Goal: Transaction & Acquisition: Purchase product/service

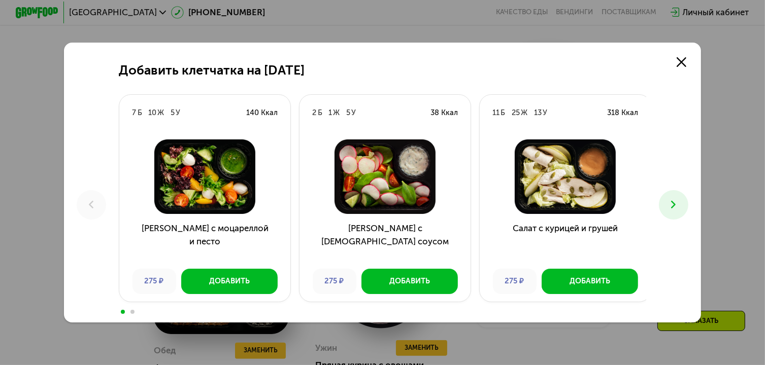
scroll to position [685, 0]
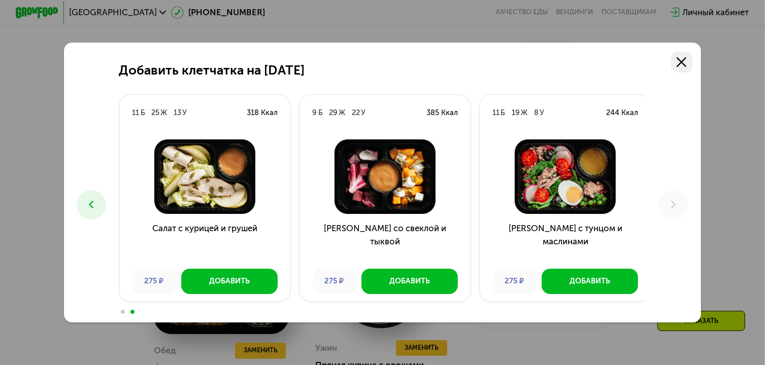
click at [686, 61] on icon at bounding box center [682, 62] width 10 height 10
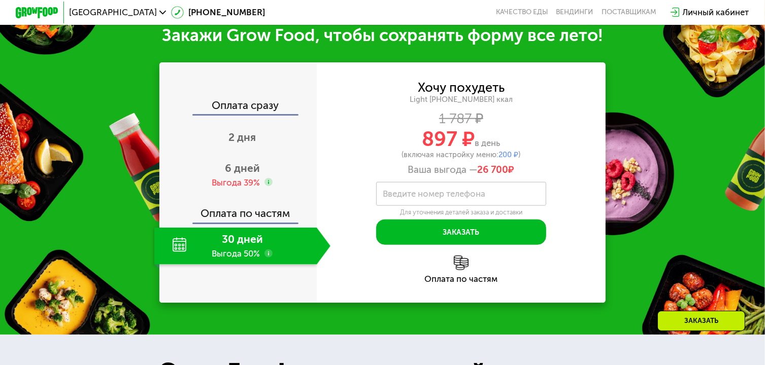
scroll to position [1146, 0]
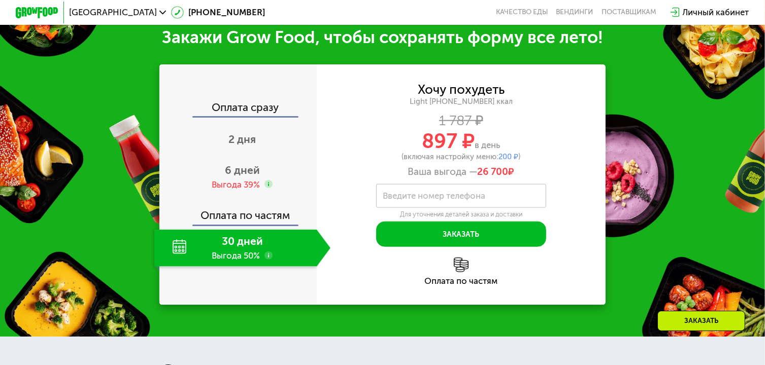
click at [241, 265] on div "30 дней Выгода 50%" at bounding box center [235, 248] width 162 height 37
click at [240, 267] on div "30 дней Выгода 50%" at bounding box center [235, 248] width 162 height 37
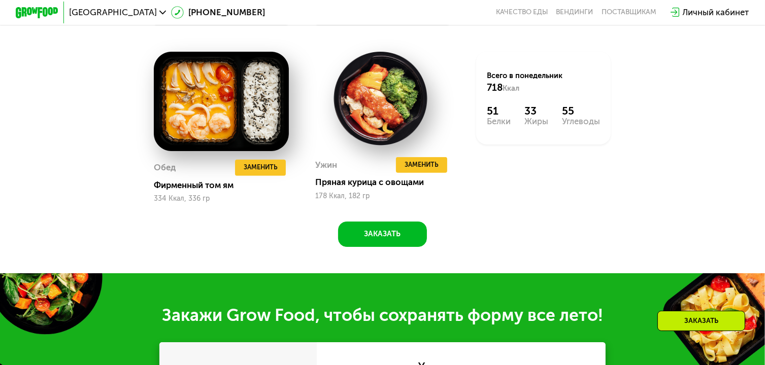
scroll to position [870, 0]
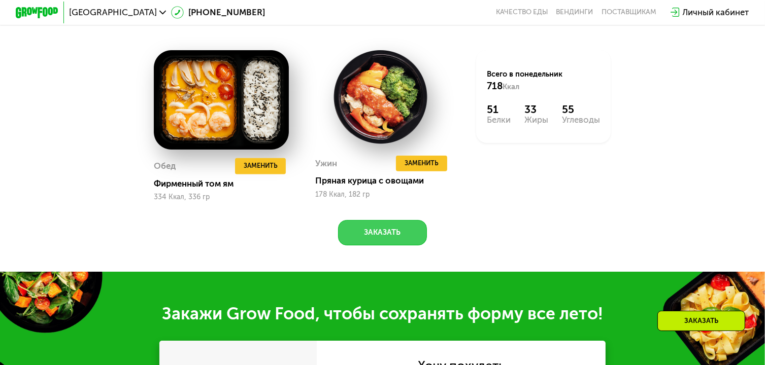
click at [391, 246] on button "Заказать" at bounding box center [382, 232] width 88 height 25
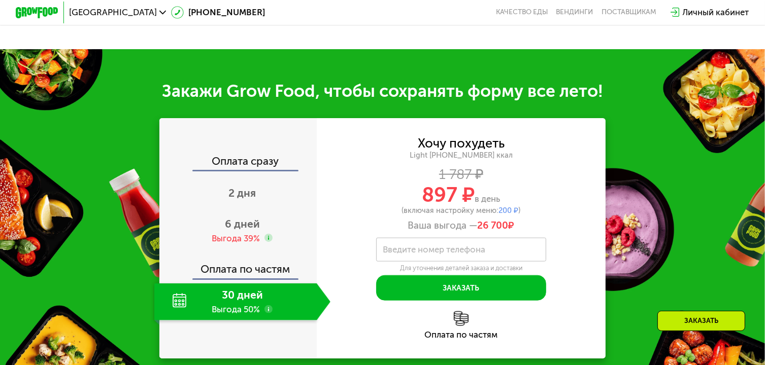
scroll to position [1152, 0]
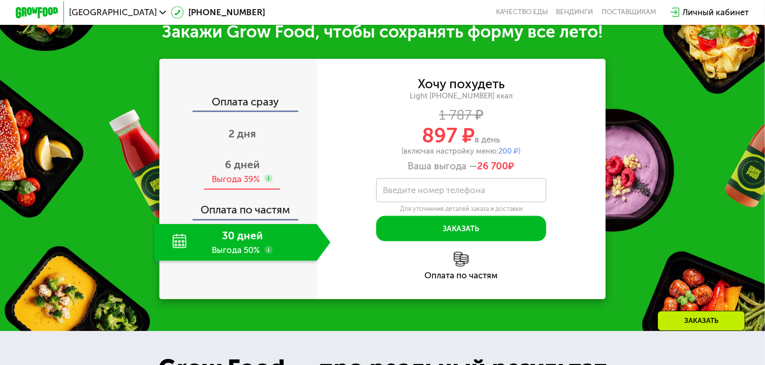
click at [234, 185] on div "Выгода 39%" at bounding box center [236, 180] width 48 height 12
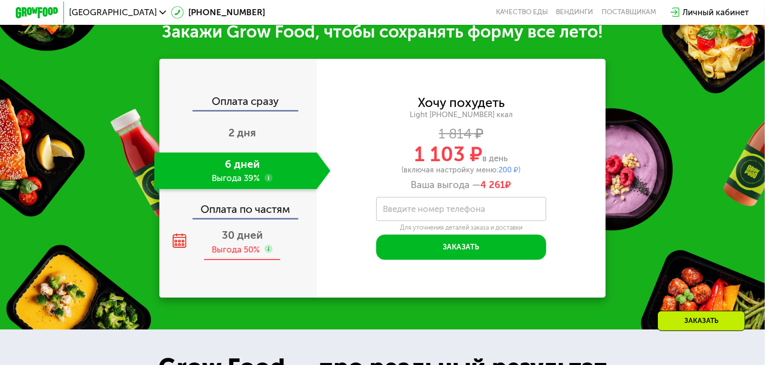
click at [226, 256] on div "Выгода 50%" at bounding box center [236, 250] width 48 height 12
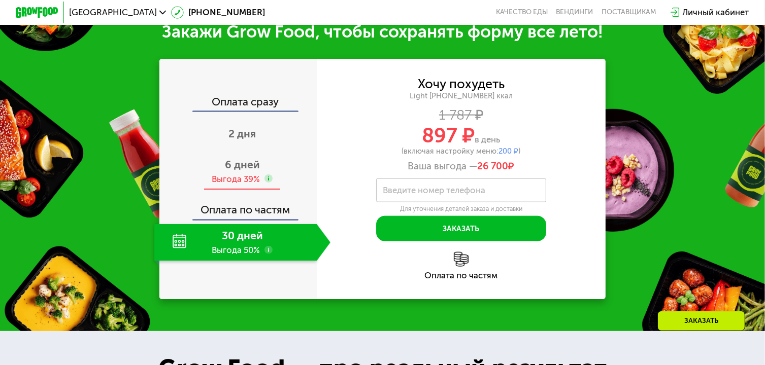
click at [239, 185] on div "Выгода 39%" at bounding box center [236, 180] width 48 height 12
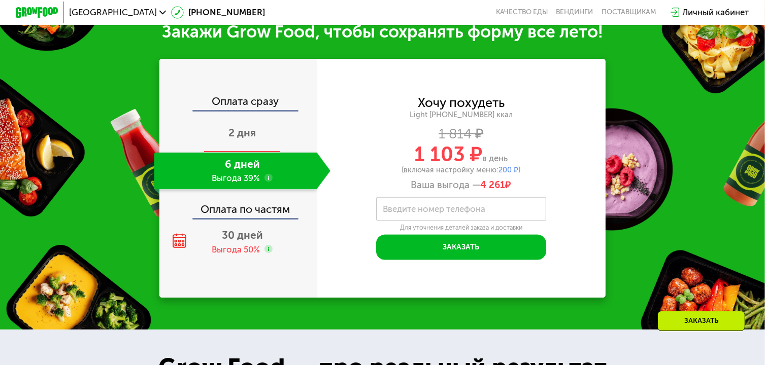
click at [242, 152] on div "2 дня" at bounding box center [242, 133] width 176 height 37
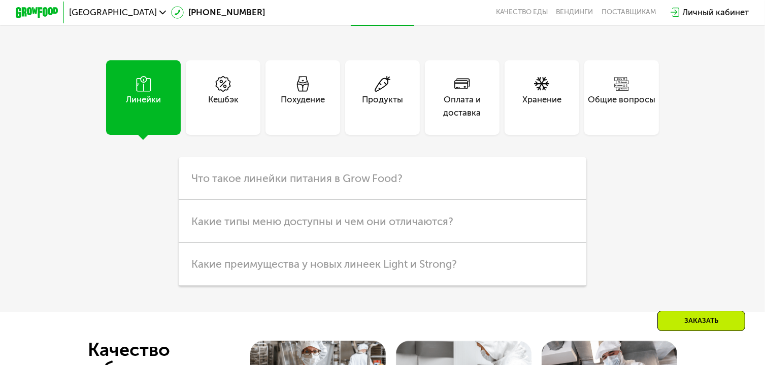
scroll to position [2578, 0]
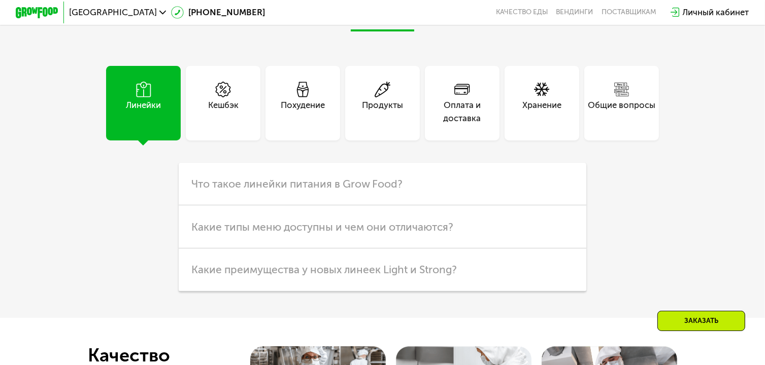
click at [294, 124] on div "Похудение" at bounding box center [303, 111] width 44 height 25
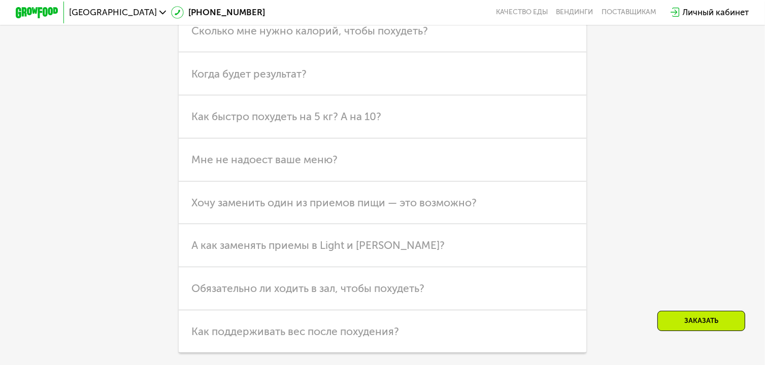
scroll to position [2732, 0]
click at [537, 177] on h3 "Мне не надоест ваше меню?" at bounding box center [383, 159] width 408 height 43
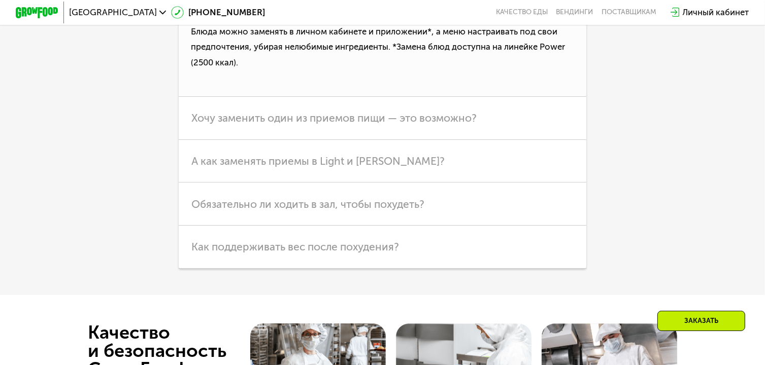
scroll to position [2911, 0]
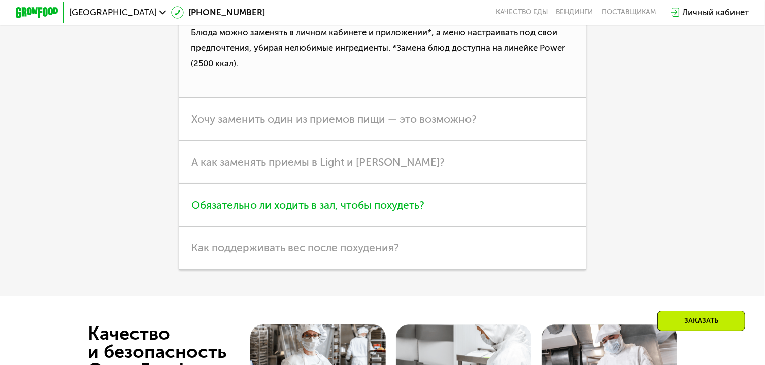
click at [519, 227] on h3 "Обязательно ли ходить в зал, чтобы похудеть?" at bounding box center [383, 205] width 408 height 43
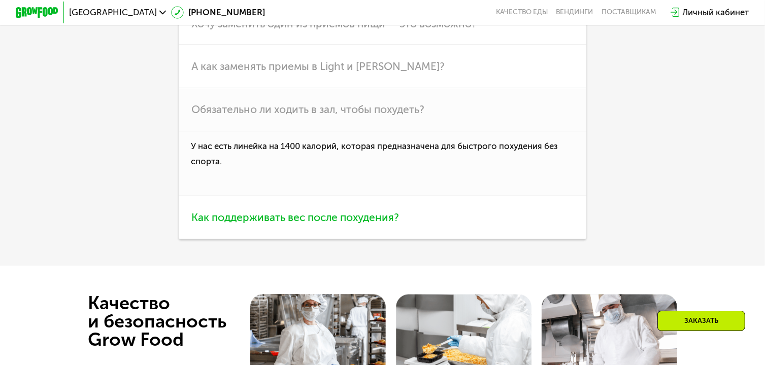
click at [514, 239] on h3 "Как поддерживать вес после похудения?" at bounding box center [383, 217] width 408 height 43
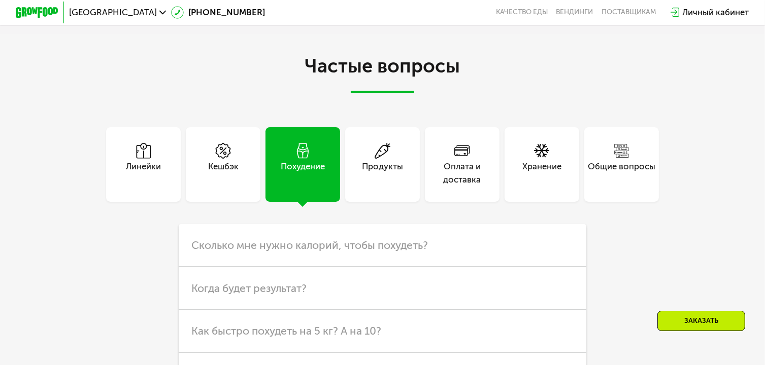
scroll to position [2516, 0]
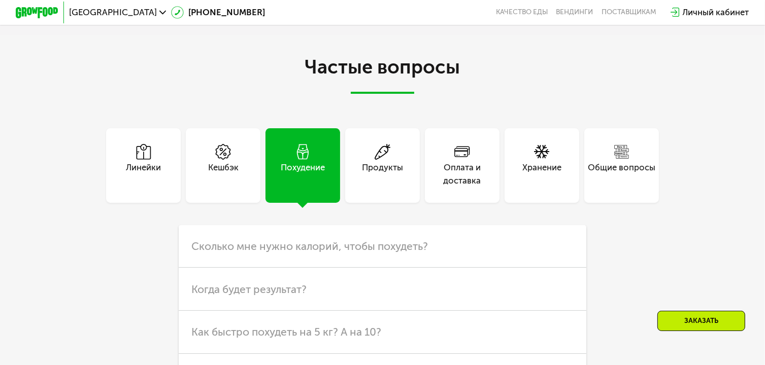
click at [469, 187] on div "Оплата и доставка" at bounding box center [462, 173] width 75 height 25
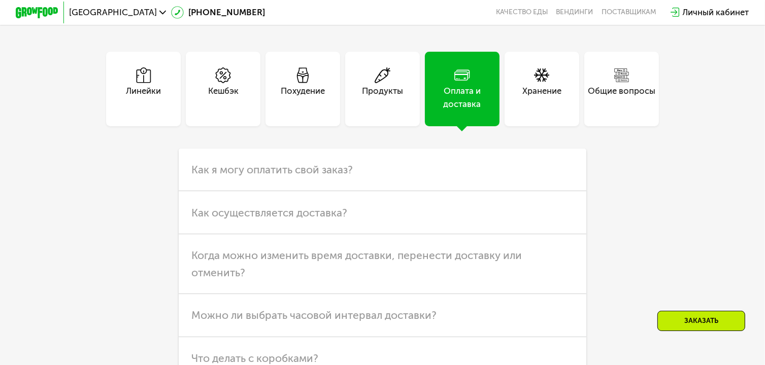
scroll to position [2593, 0]
click at [539, 191] on h3 "Как я могу оплатить свой заказ?" at bounding box center [383, 169] width 408 height 43
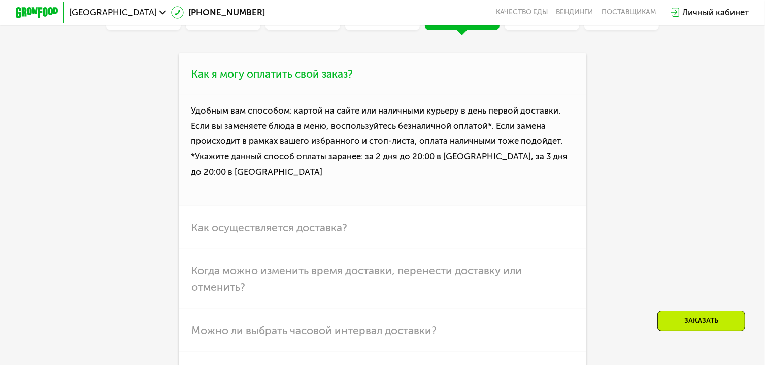
scroll to position [2687, 0]
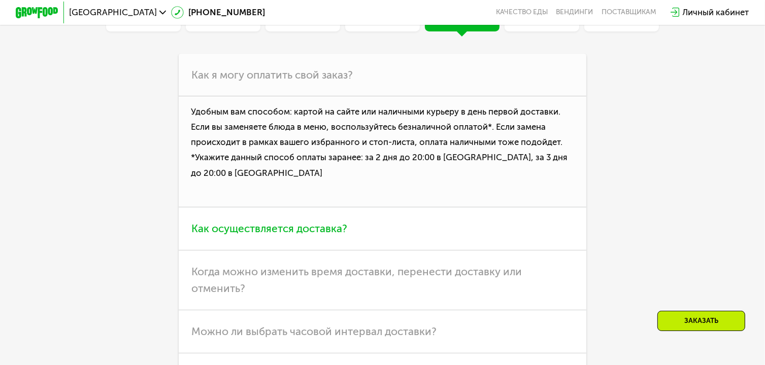
click at [513, 251] on h3 "Как осуществляется доставка?" at bounding box center [383, 229] width 408 height 43
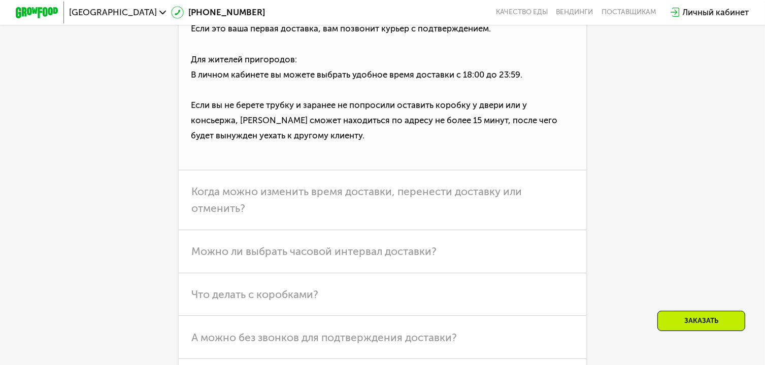
scroll to position [2896, 0]
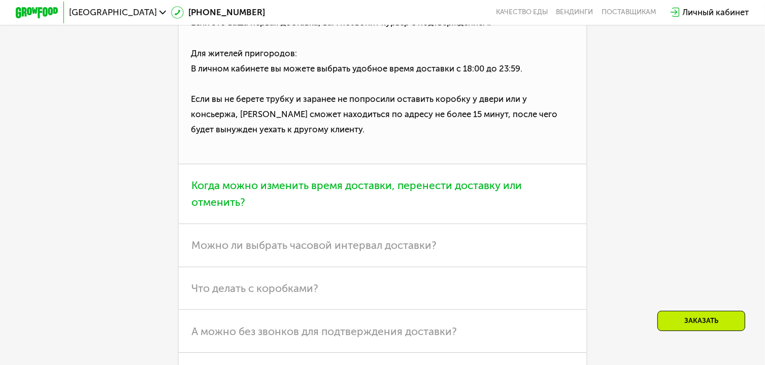
click at [517, 224] on h3 "Когда можно изменить время доставки, перенести доставку или отменить?" at bounding box center [383, 194] width 408 height 60
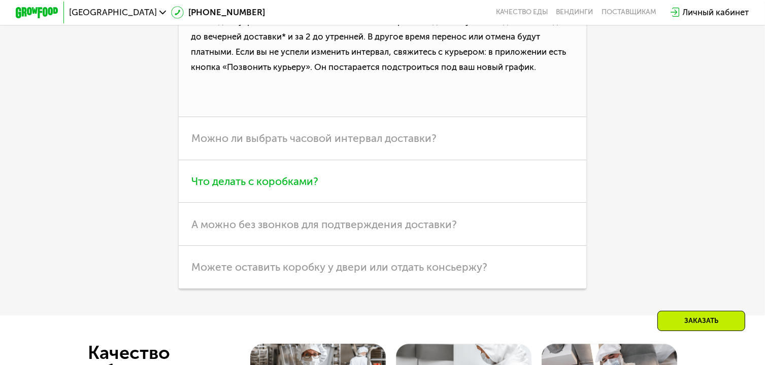
click at [520, 204] on h3 "Что делать с коробками?" at bounding box center [383, 181] width 408 height 43
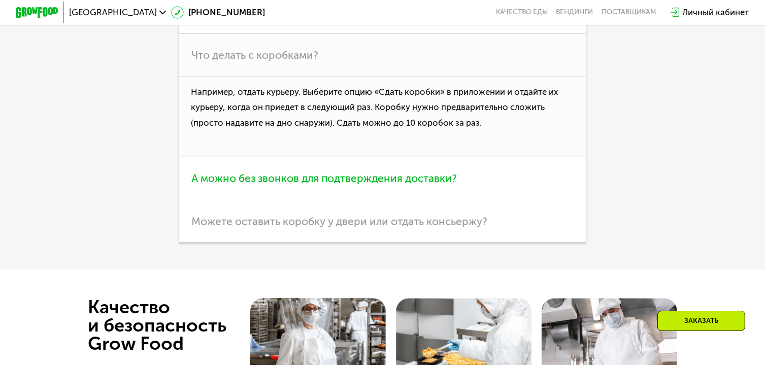
click at [518, 201] on h3 "А можно без звонков для подтверждения доставки?" at bounding box center [383, 178] width 408 height 43
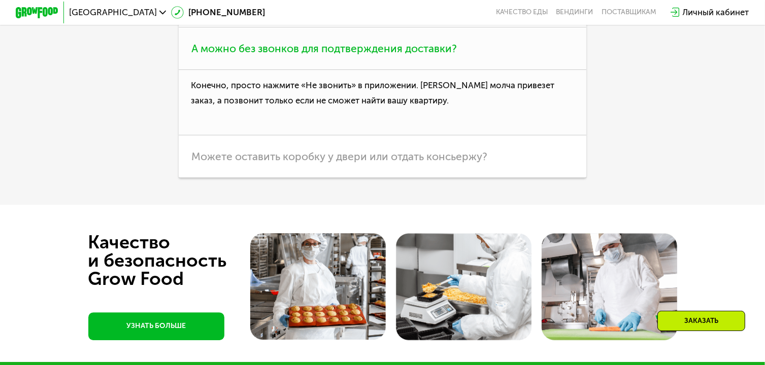
scroll to position [2945, 0]
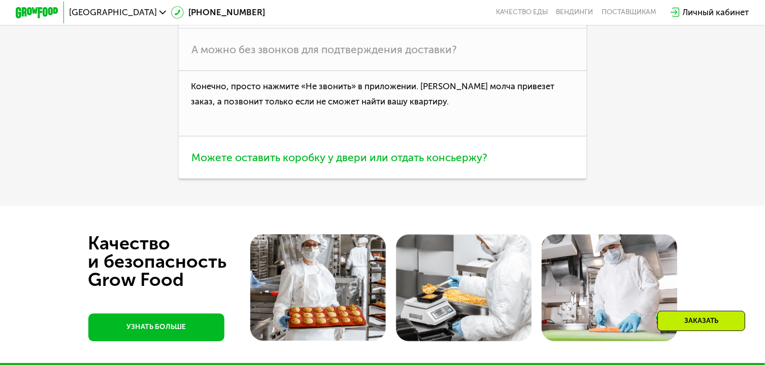
click at [530, 180] on h3 "Можете оставить коробку у двери или отдать консьержу?" at bounding box center [383, 158] width 408 height 43
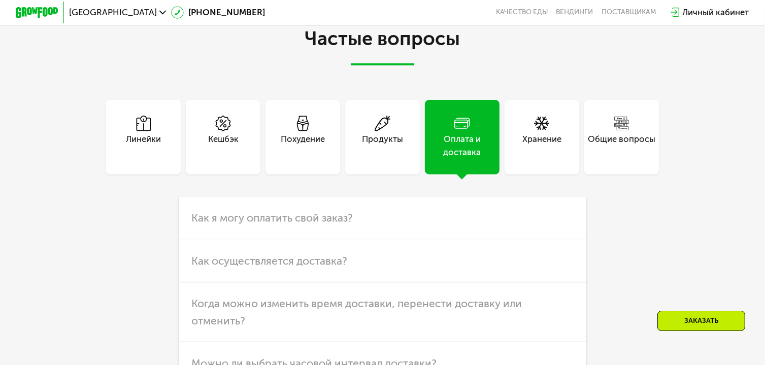
scroll to position [2547, 0]
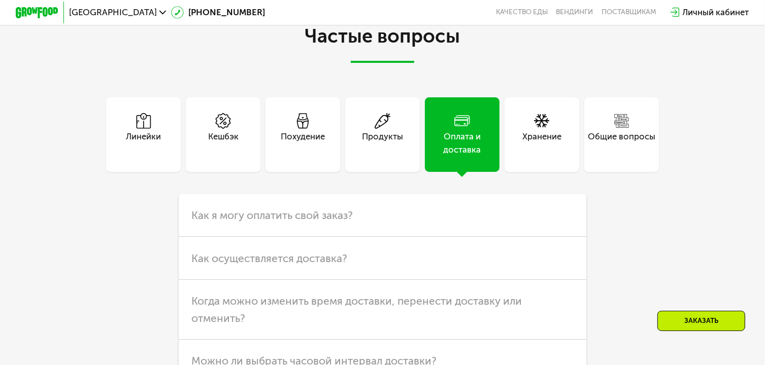
click at [546, 156] on div "Хранение" at bounding box center [541, 142] width 39 height 25
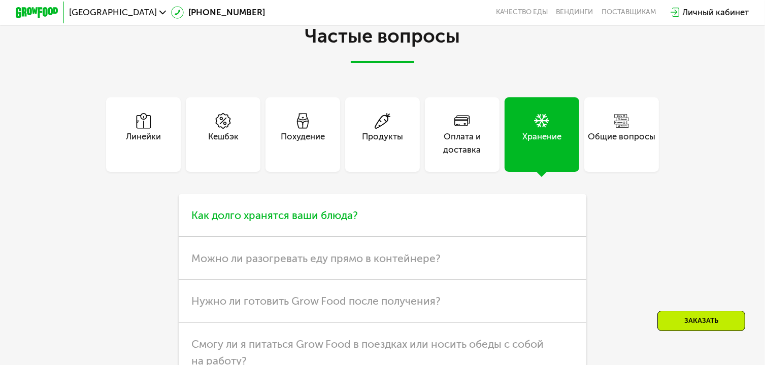
click at [508, 238] on h3 "Как долго хранятся ваши блюда?" at bounding box center [383, 215] width 408 height 43
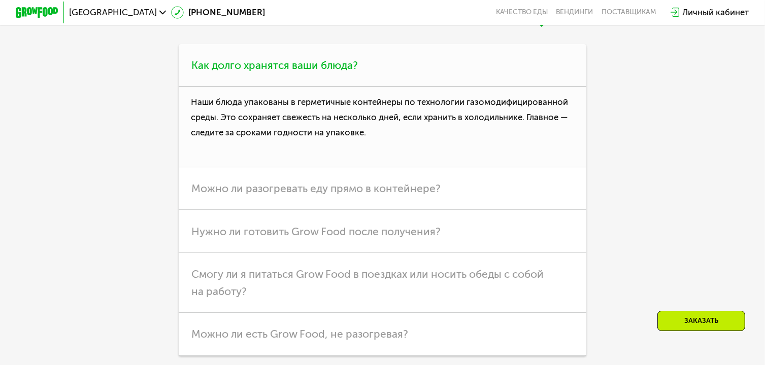
scroll to position [2698, 0]
click at [511, 210] on h3 "Можно ли разогревать еду прямо в контейнере?" at bounding box center [383, 187] width 408 height 43
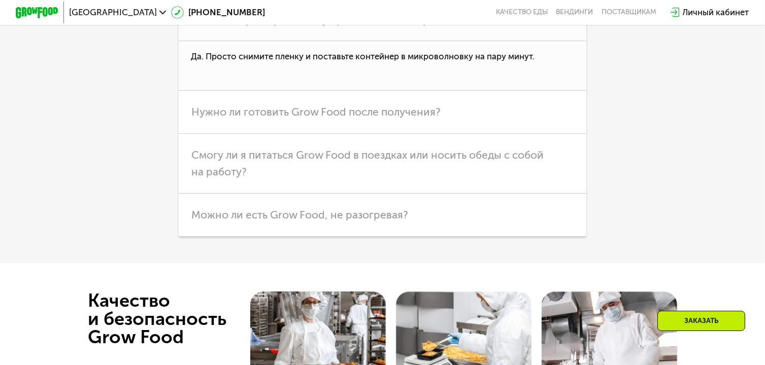
scroll to position [2787, 0]
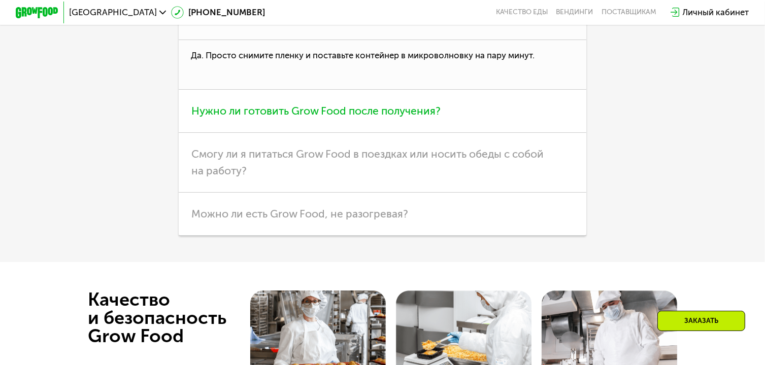
click at [551, 133] on h3 "Нужно ли готовить Grow Food после получения?" at bounding box center [383, 111] width 408 height 43
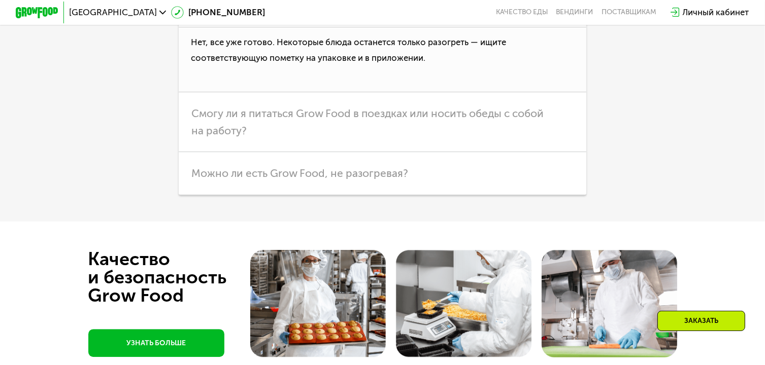
scroll to position [2843, 0]
click at [553, 146] on h3 "Смогу ли я питаться Grow Food в поездках или носить обеды с собой на работу?" at bounding box center [383, 122] width 408 height 60
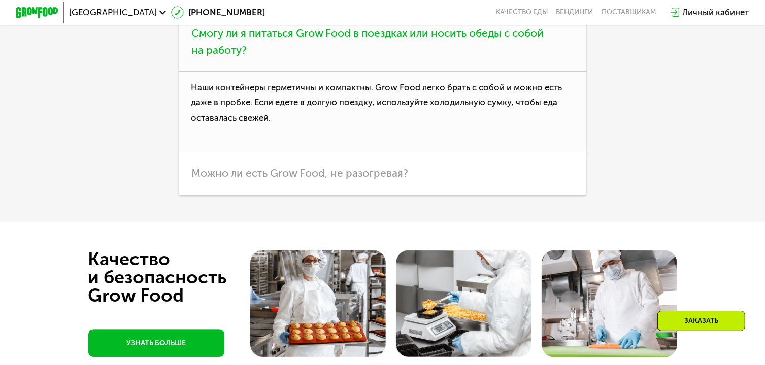
scroll to position [2874, 0]
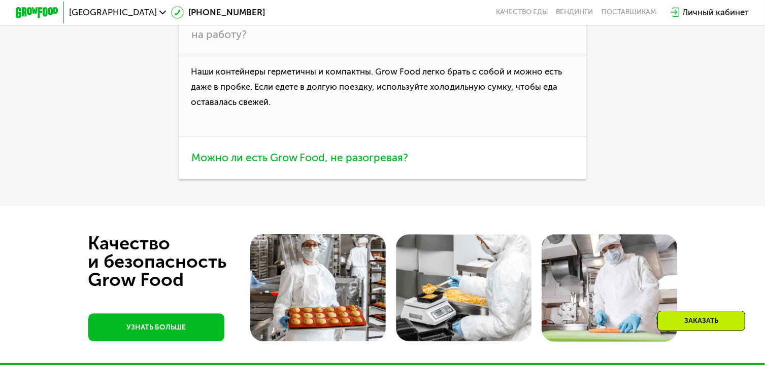
click at [517, 180] on h3 "Можно ли есть Grow Food, не разогревая?" at bounding box center [383, 158] width 408 height 43
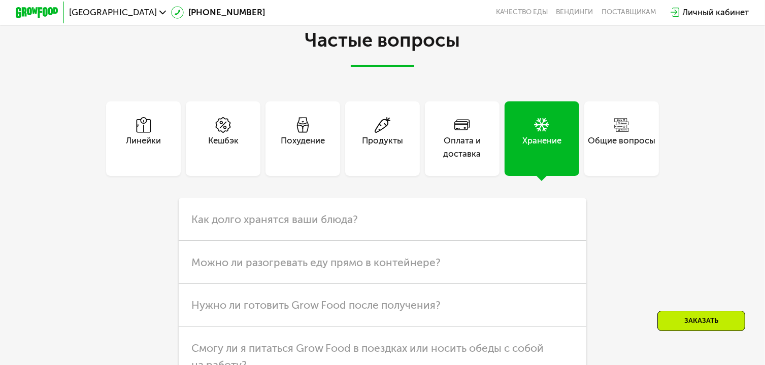
scroll to position [2542, 0]
click at [224, 160] on div "Кешбэк" at bounding box center [223, 147] width 30 height 25
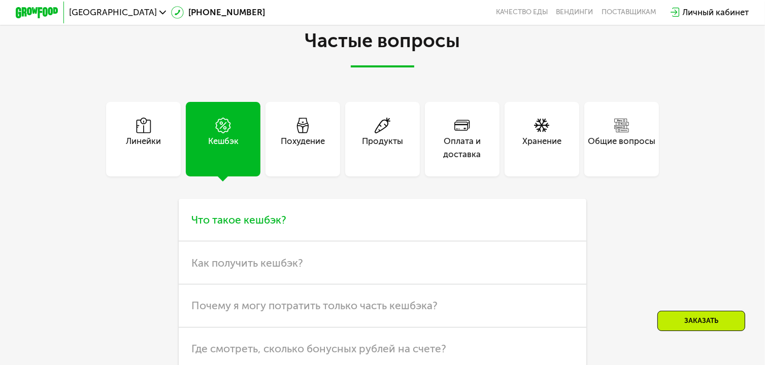
click at [514, 242] on h3 "Что такое кешбэк?" at bounding box center [383, 220] width 408 height 43
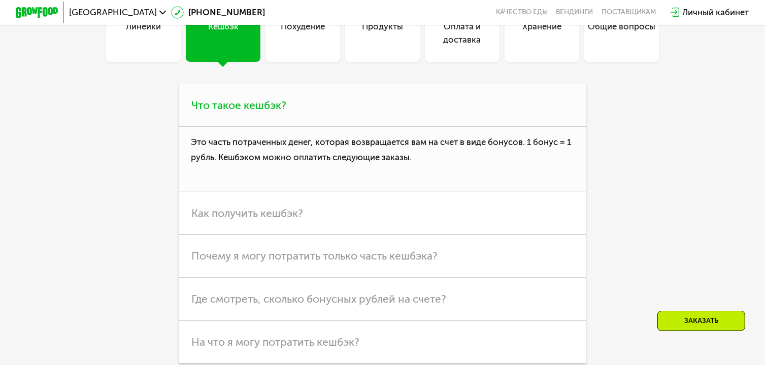
scroll to position [2660, 0]
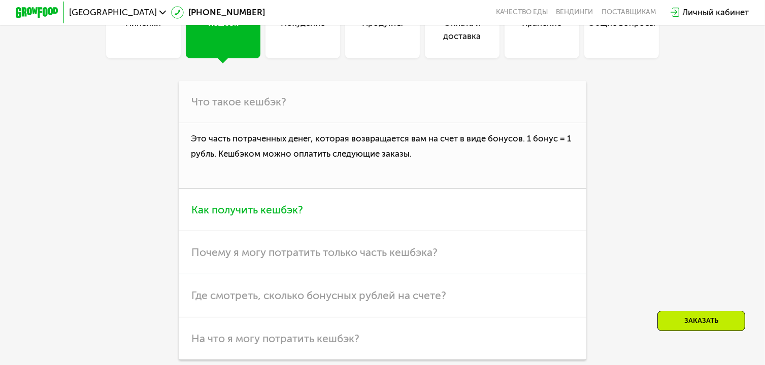
click at [511, 232] on h3 "Как получить кешбэк?" at bounding box center [383, 210] width 408 height 43
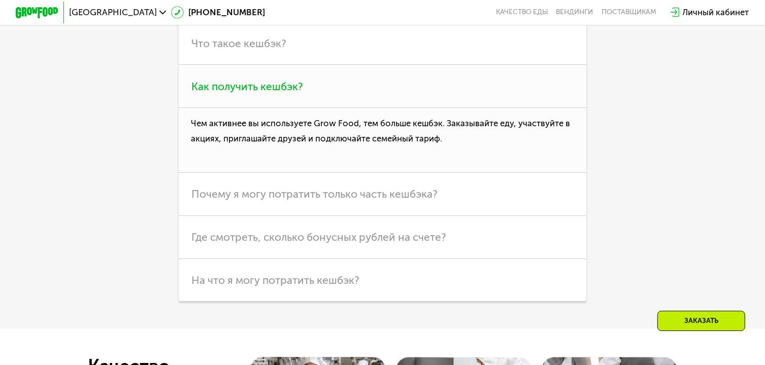
scroll to position [2719, 0]
click at [513, 216] on h3 "Почему я могу потратить только часть кешбэка?" at bounding box center [383, 194] width 408 height 43
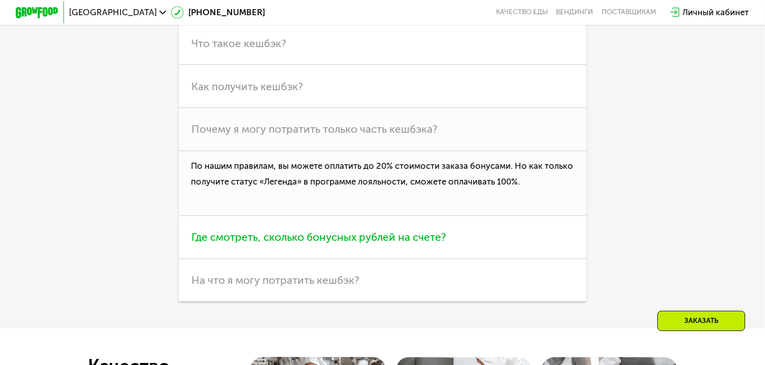
click at [501, 259] on h3 "Где смотреть, сколько бонусных рублей на счете?" at bounding box center [383, 237] width 408 height 43
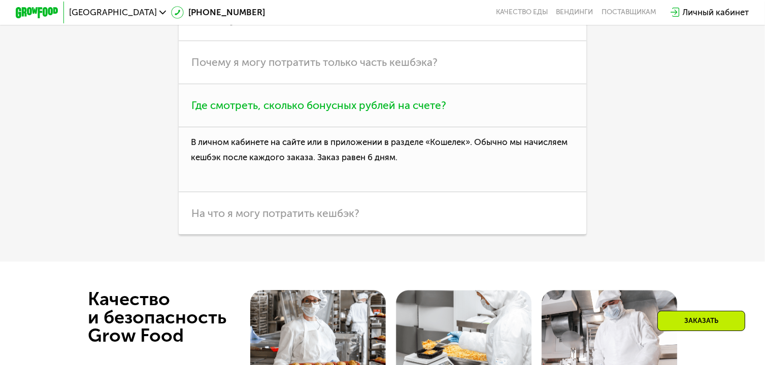
scroll to position [2786, 0]
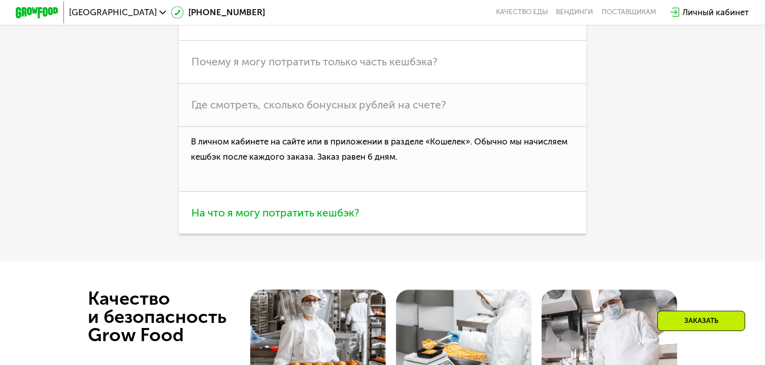
click at [504, 235] on h3 "На что я могу потратить кешбэк?" at bounding box center [383, 213] width 408 height 43
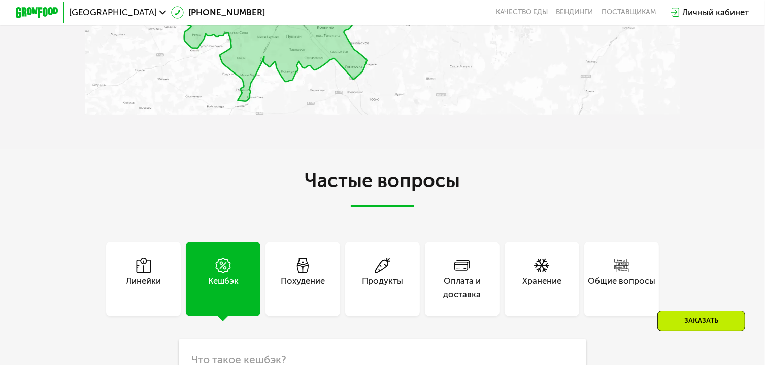
scroll to position [2404, 0]
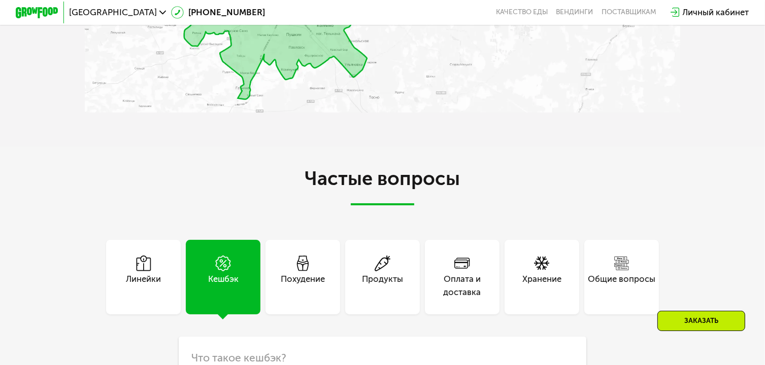
click at [140, 298] on div "Линейки" at bounding box center [143, 285] width 35 height 25
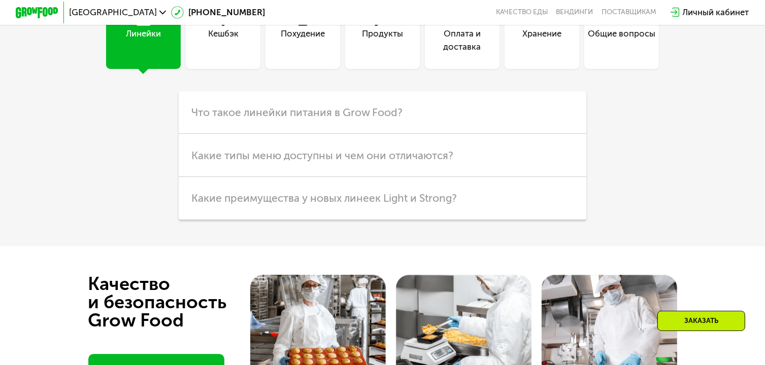
scroll to position [2650, 0]
click at [567, 135] on h3 "Что такое линейки питания в Grow Food?" at bounding box center [383, 112] width 408 height 43
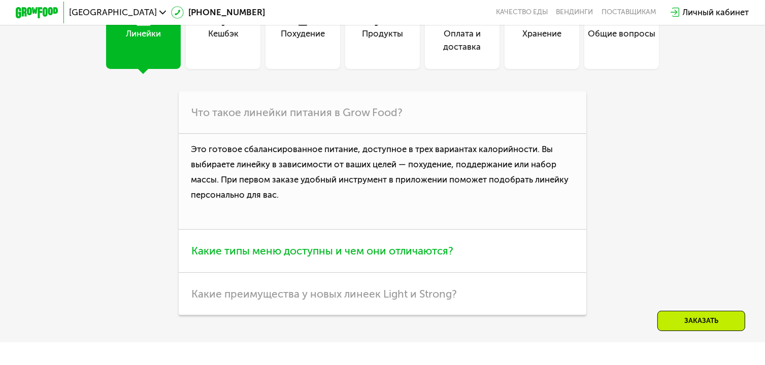
click at [486, 271] on h3 "Какие типы меню доступны и чем они отличаются?" at bounding box center [383, 251] width 408 height 43
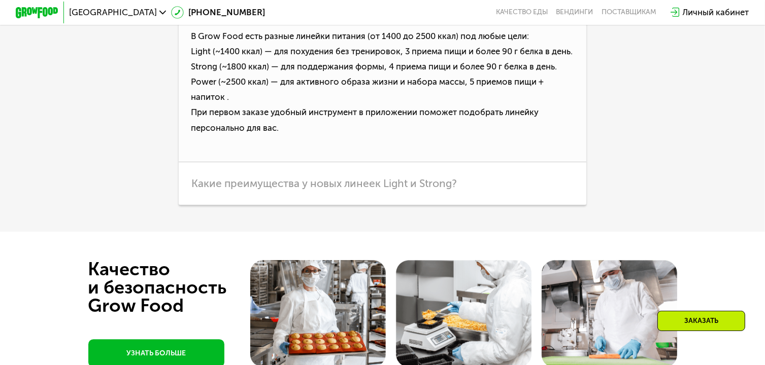
scroll to position [2808, 0]
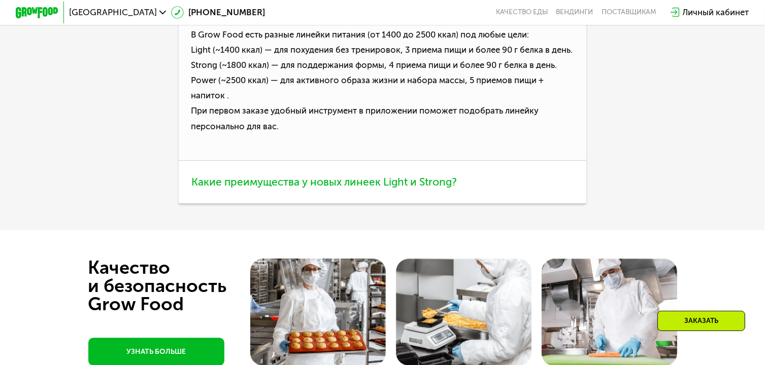
click at [514, 204] on h3 "Какие преимущества у новых линеек Light и Strong?" at bounding box center [383, 182] width 408 height 43
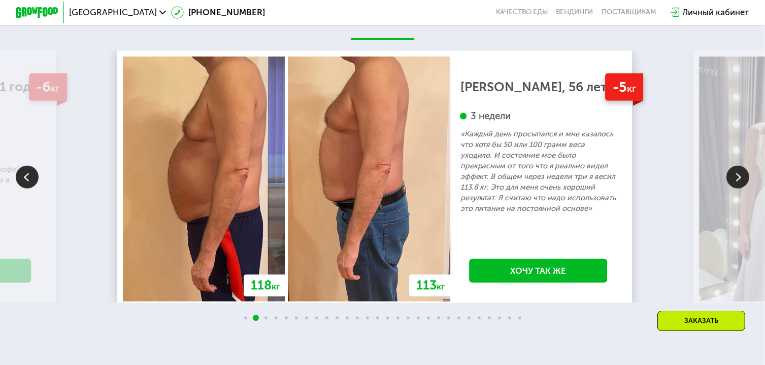
scroll to position [1791, 0]
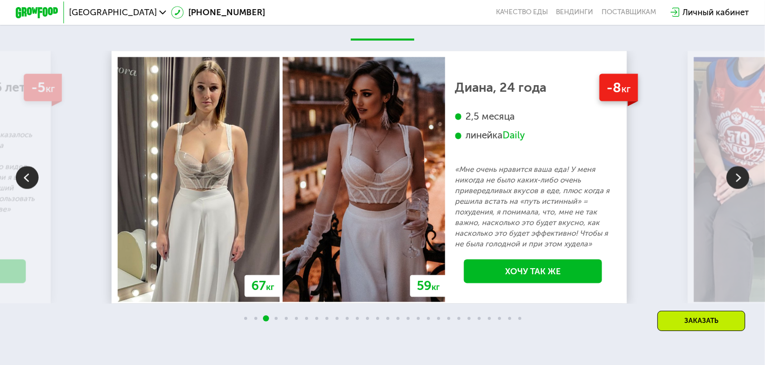
click at [737, 189] on img at bounding box center [737, 177] width 23 height 23
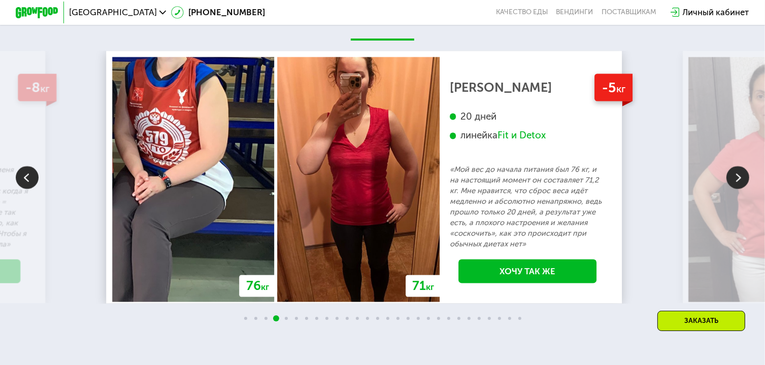
click at [741, 189] on img at bounding box center [737, 177] width 23 height 23
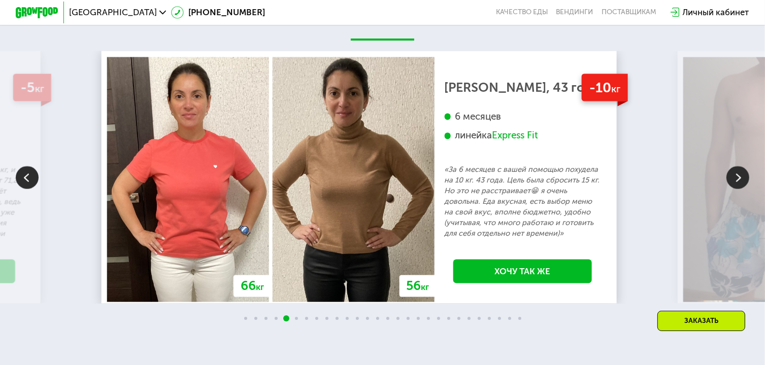
click at [741, 189] on img at bounding box center [737, 177] width 23 height 23
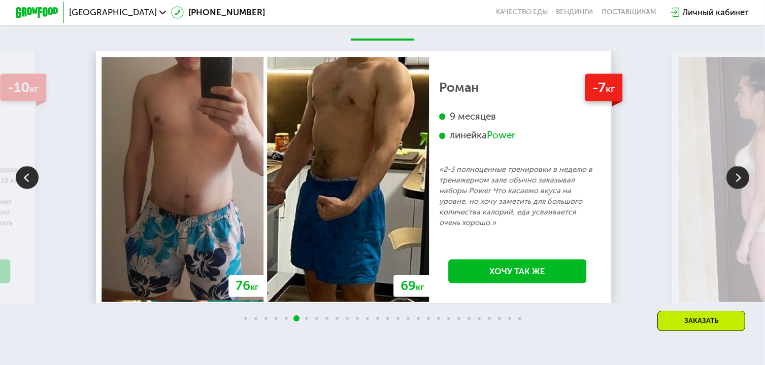
click at [744, 189] on img at bounding box center [737, 177] width 23 height 23
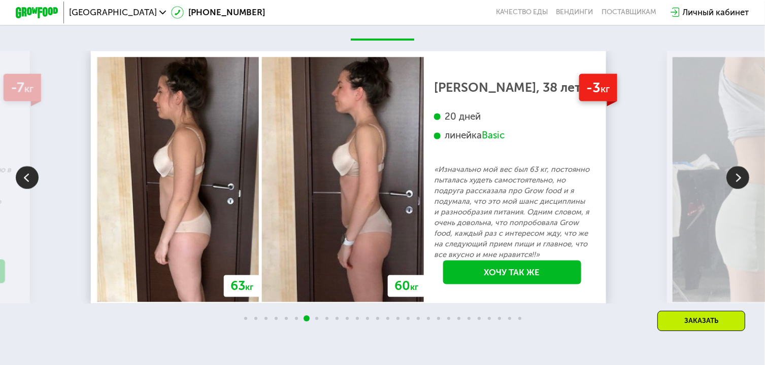
click at [743, 189] on img at bounding box center [737, 177] width 23 height 23
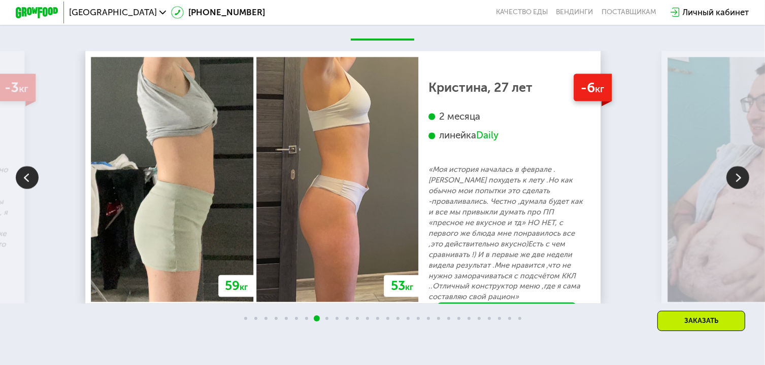
click at [742, 189] on img at bounding box center [737, 177] width 23 height 23
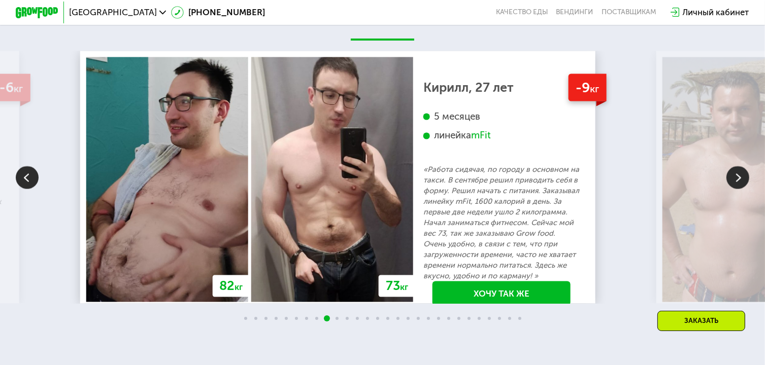
click at [738, 189] on img at bounding box center [737, 177] width 23 height 23
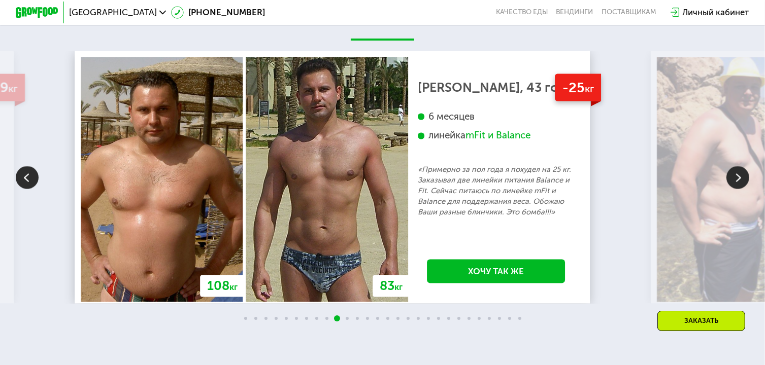
click at [738, 189] on img at bounding box center [737, 177] width 23 height 23
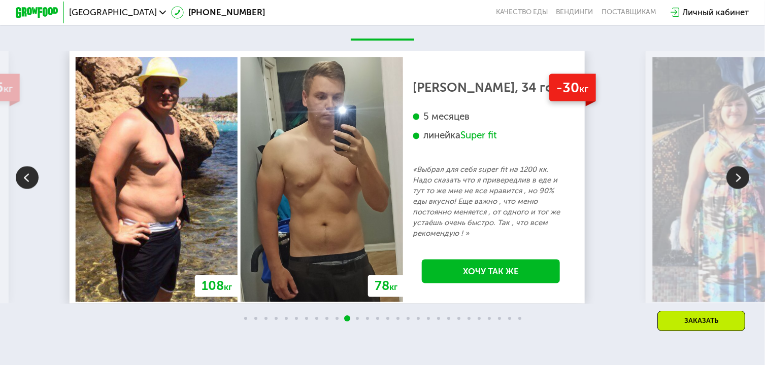
click at [743, 189] on img at bounding box center [737, 177] width 23 height 23
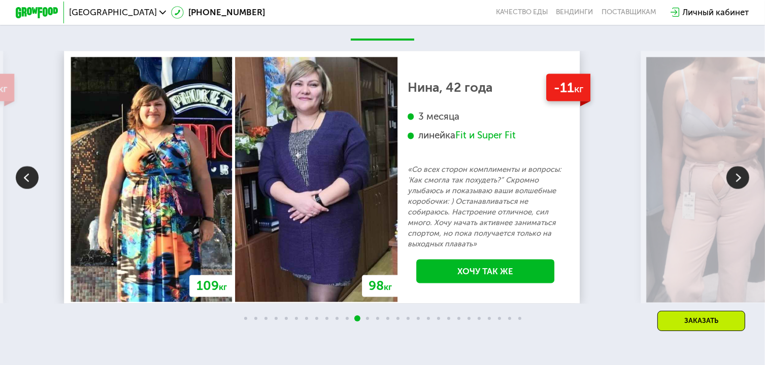
click at [742, 189] on img at bounding box center [737, 177] width 23 height 23
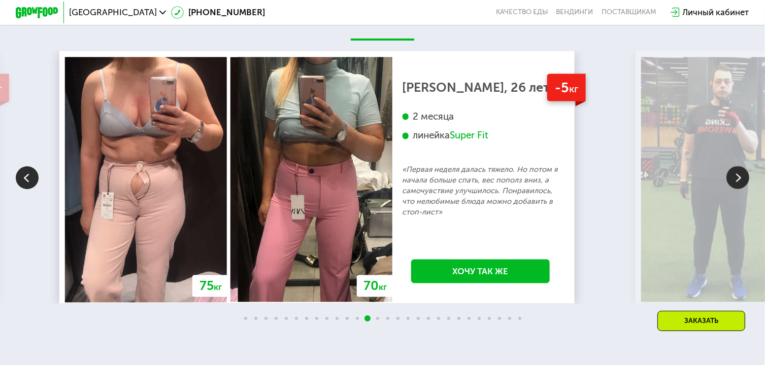
click at [743, 189] on img at bounding box center [737, 177] width 23 height 23
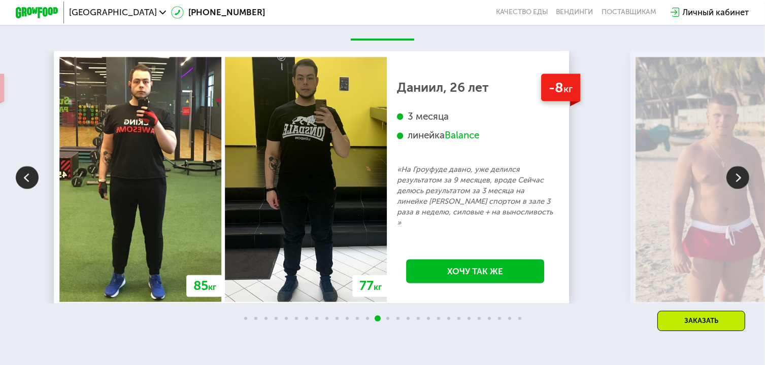
click at [742, 189] on img at bounding box center [737, 177] width 23 height 23
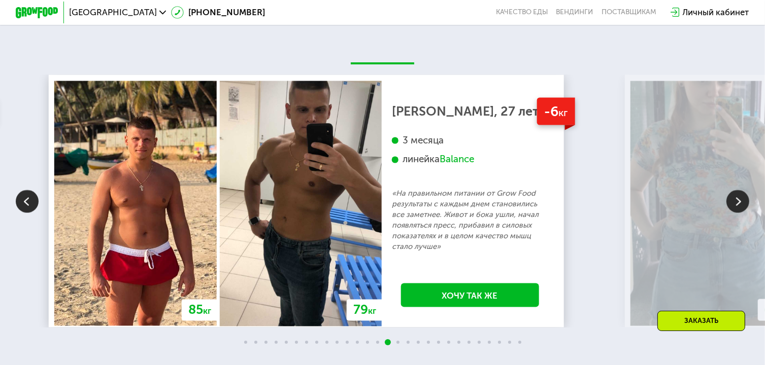
scroll to position [1769, 0]
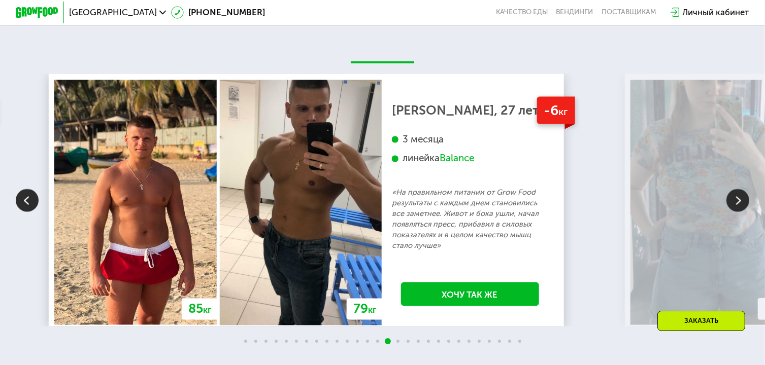
click at [738, 212] on img at bounding box center [737, 200] width 23 height 23
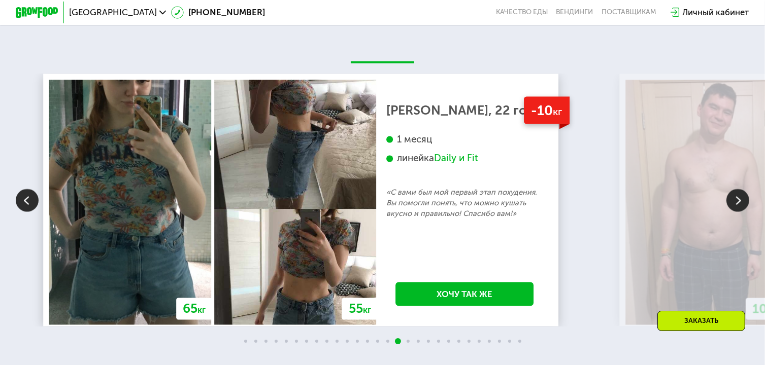
click at [739, 212] on img at bounding box center [737, 200] width 23 height 23
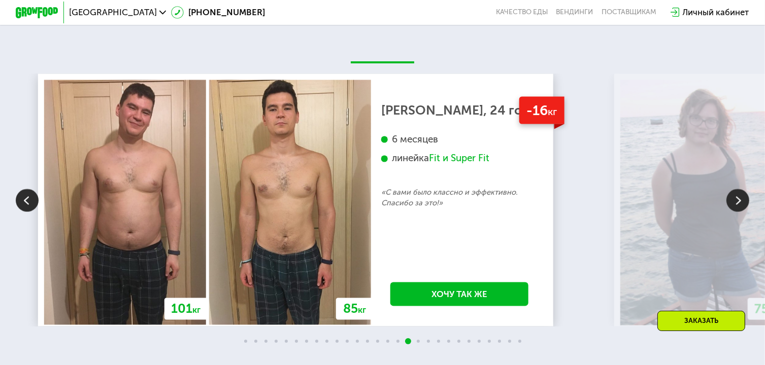
click at [746, 211] on img at bounding box center [737, 200] width 23 height 23
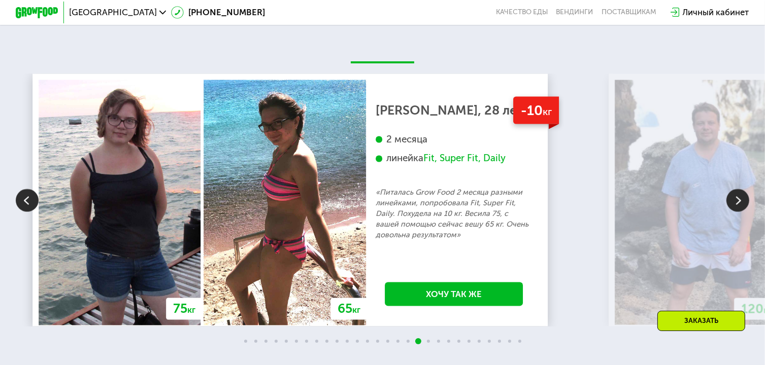
click at [739, 207] on img at bounding box center [737, 200] width 23 height 23
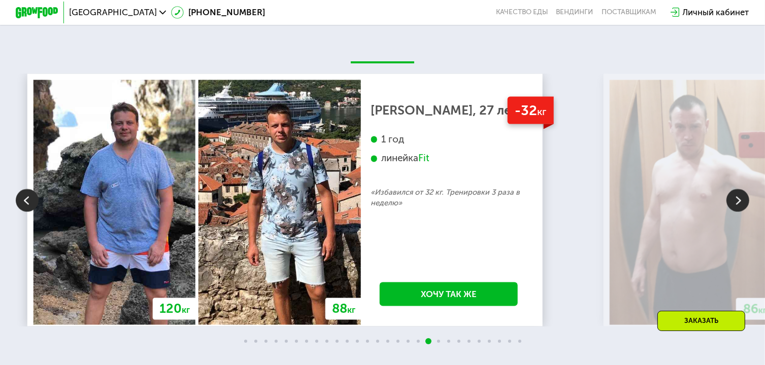
click at [741, 212] on img at bounding box center [737, 200] width 23 height 23
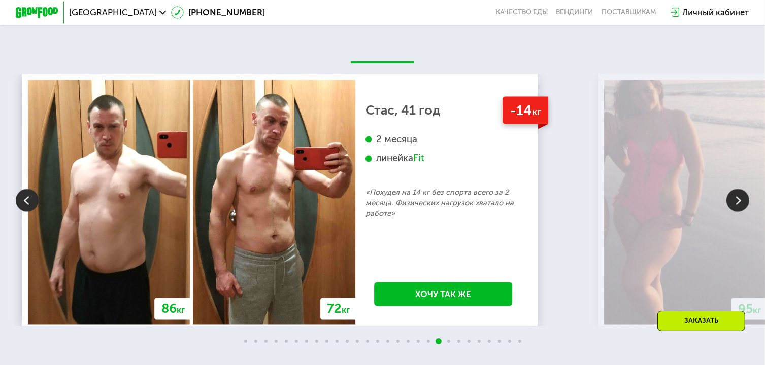
click at [738, 212] on img at bounding box center [737, 200] width 23 height 23
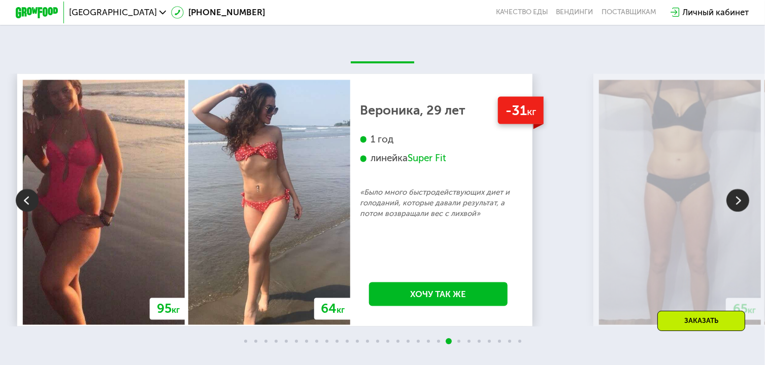
click at [739, 212] on img at bounding box center [737, 200] width 23 height 23
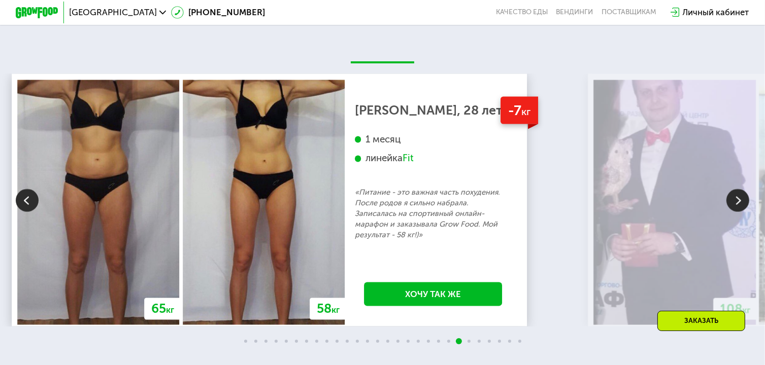
click at [740, 212] on img at bounding box center [737, 200] width 23 height 23
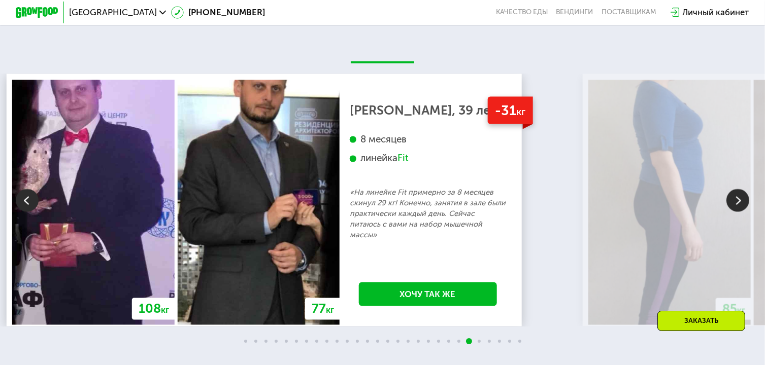
click at [738, 209] on img at bounding box center [737, 200] width 23 height 23
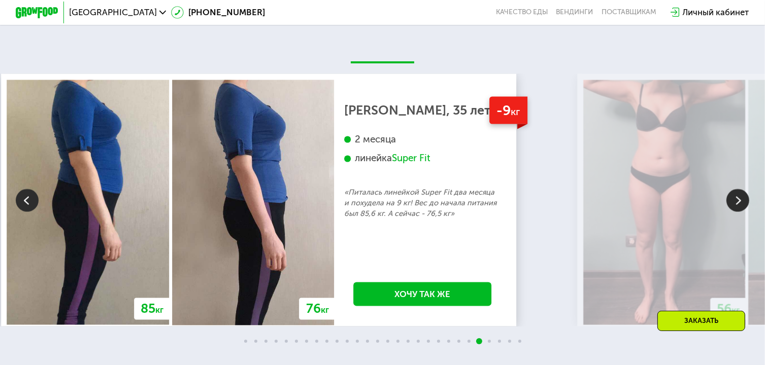
click at [746, 212] on img at bounding box center [737, 200] width 23 height 23
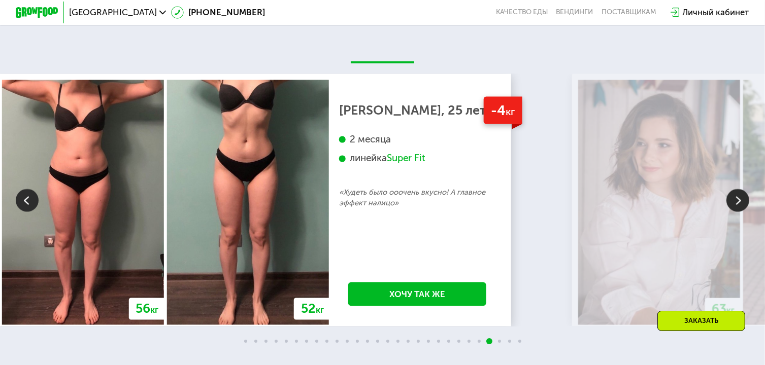
click at [745, 212] on img at bounding box center [737, 200] width 23 height 23
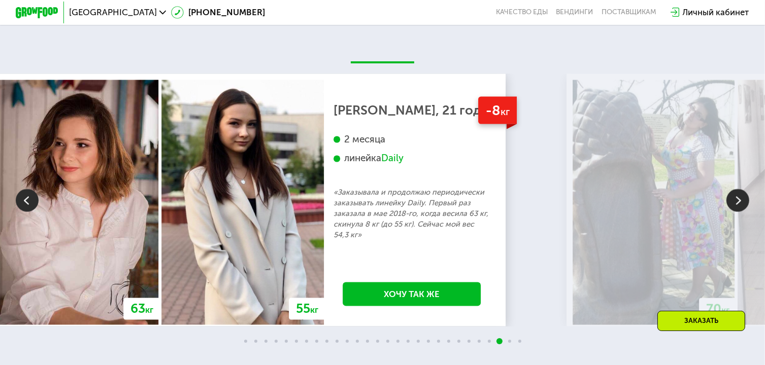
click at [743, 212] on img at bounding box center [737, 200] width 23 height 23
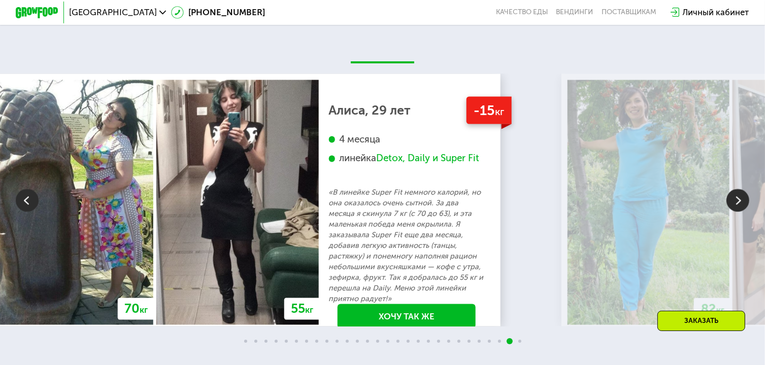
click at [742, 208] on img at bounding box center [737, 200] width 23 height 23
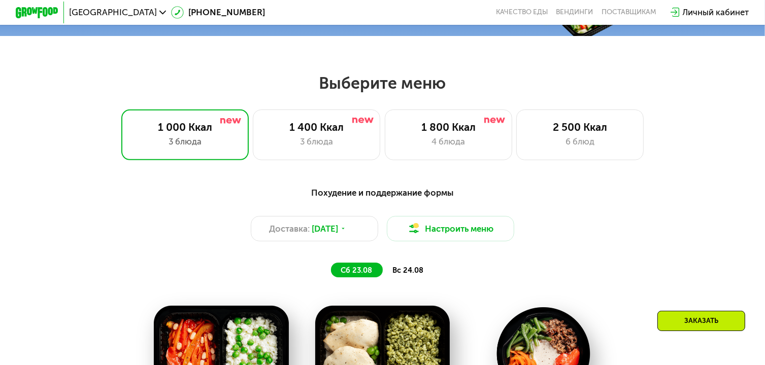
scroll to position [397, 0]
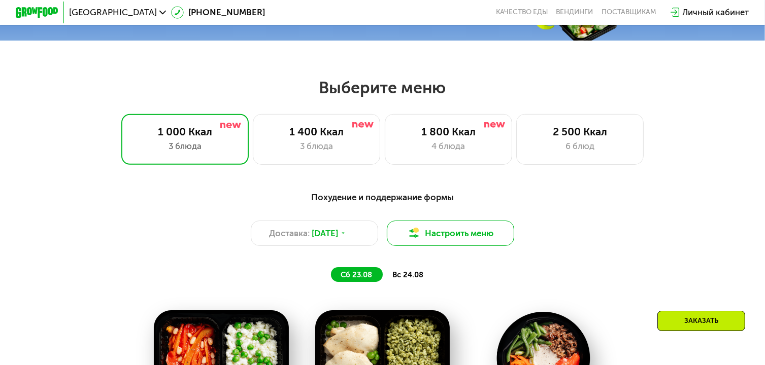
click at [471, 242] on button "Настроить меню" at bounding box center [450, 233] width 127 height 25
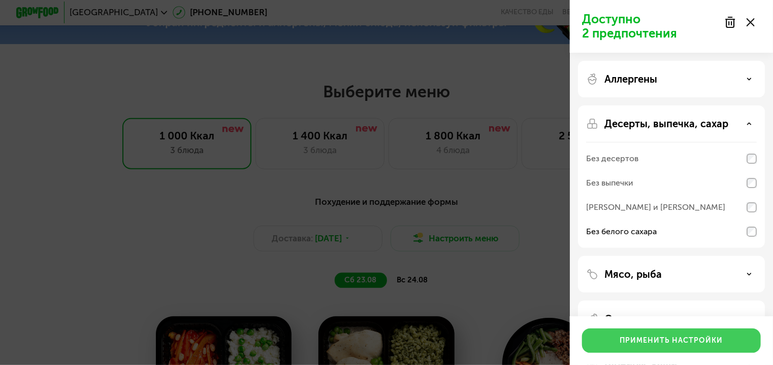
click at [696, 346] on div "Применить настройки" at bounding box center [671, 341] width 103 height 10
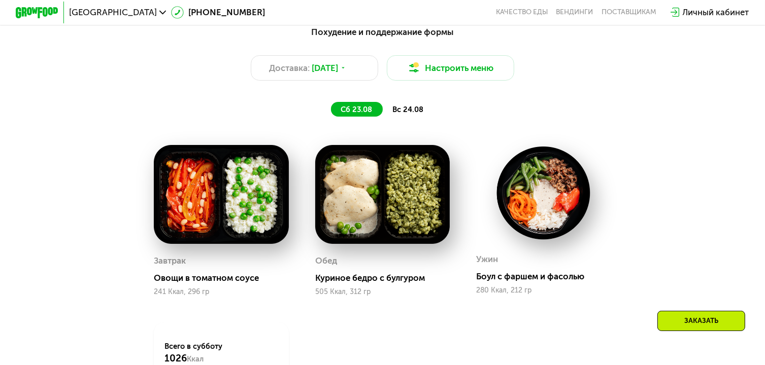
scroll to position [560, 0]
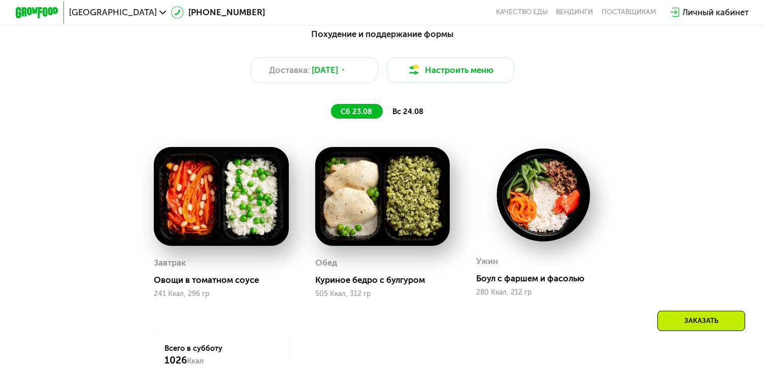
click at [415, 115] on span "вс 24.08" at bounding box center [407, 111] width 31 height 9
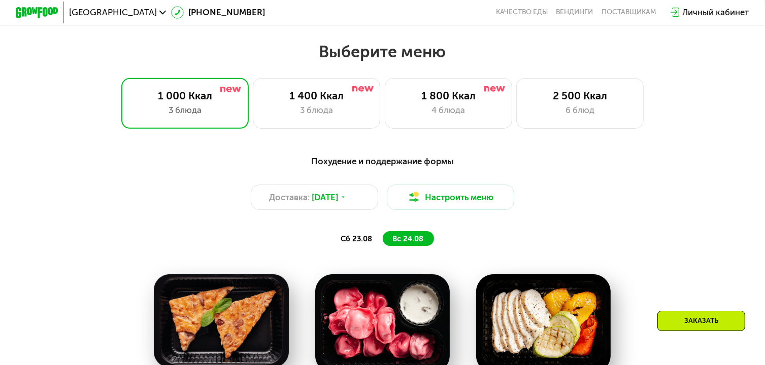
scroll to position [433, 0]
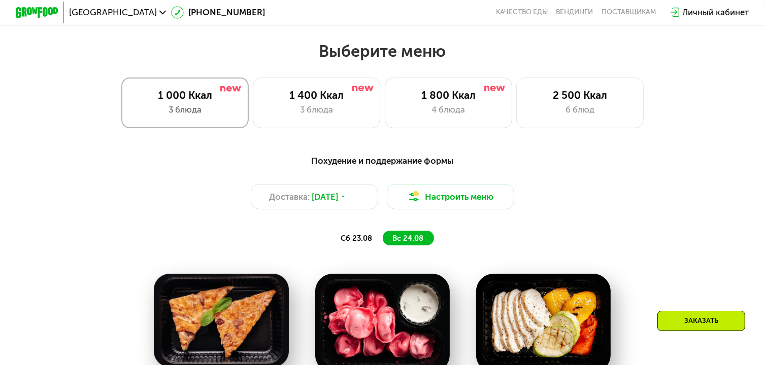
click at [137, 115] on div "3 блюда" at bounding box center [184, 110] width 105 height 13
click at [347, 201] on icon at bounding box center [343, 197] width 7 height 7
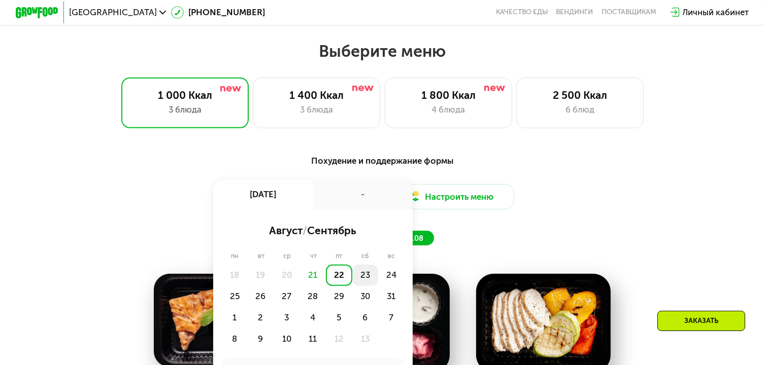
click at [378, 283] on div "23" at bounding box center [391, 275] width 26 height 21
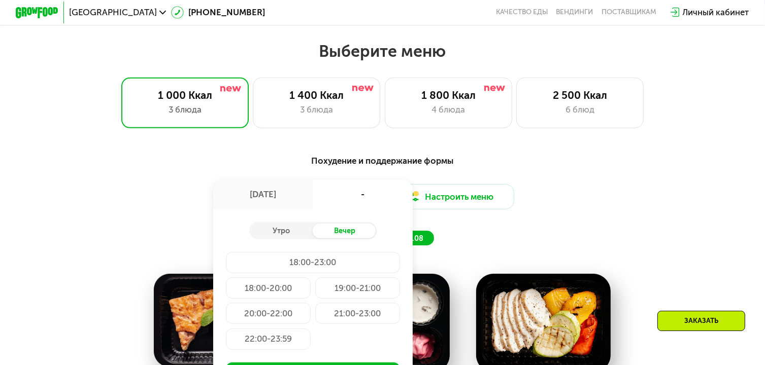
click at [529, 181] on div "Похудение и поддержание формы Доставка: 23 авг, сб 23 авг, сб - Утро Вечер 18:0…" at bounding box center [382, 200] width 629 height 92
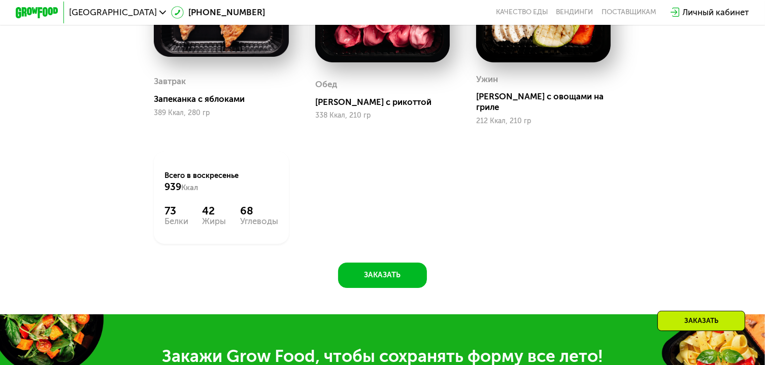
scroll to position [743, 0]
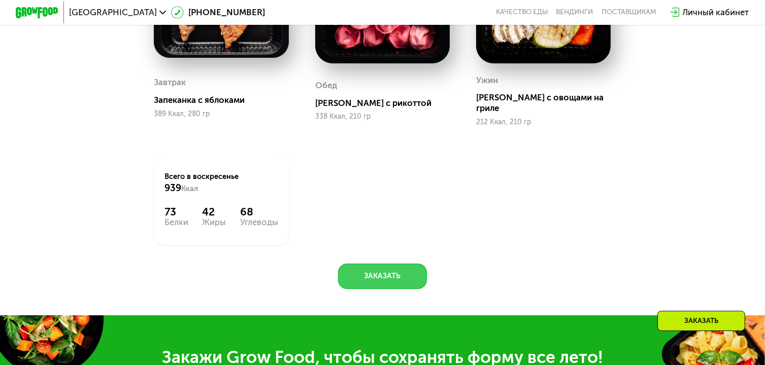
click at [375, 274] on button "Заказать" at bounding box center [382, 276] width 88 height 25
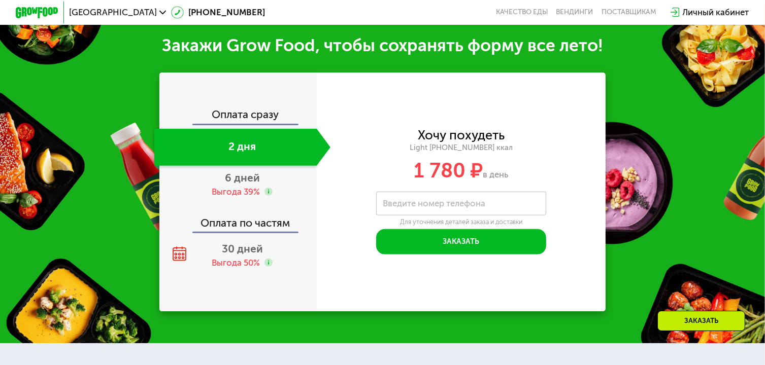
scroll to position [1058, 0]
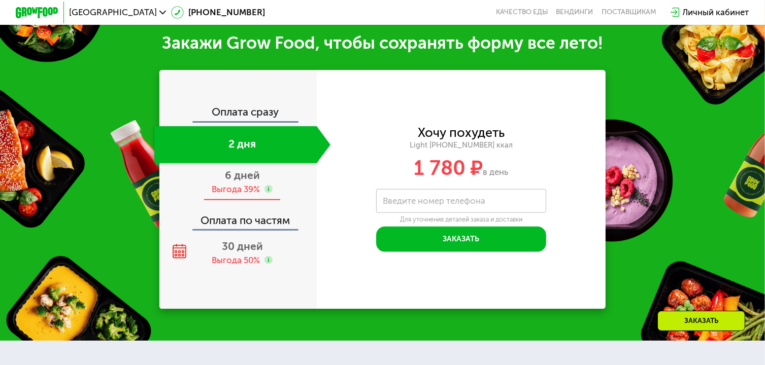
click at [234, 201] on div "6 дней Выгода 39%" at bounding box center [242, 181] width 176 height 37
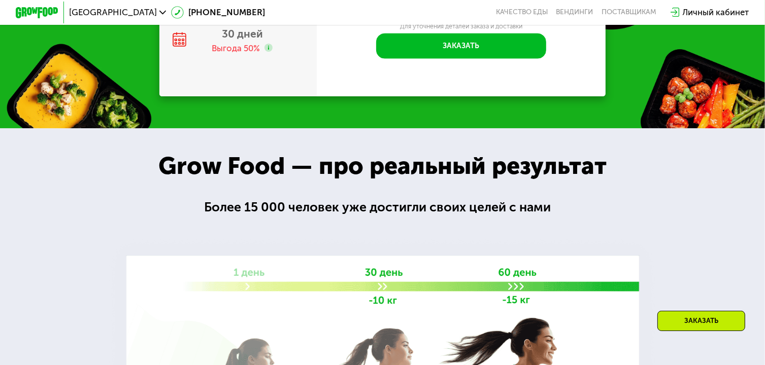
scroll to position [1084, 0]
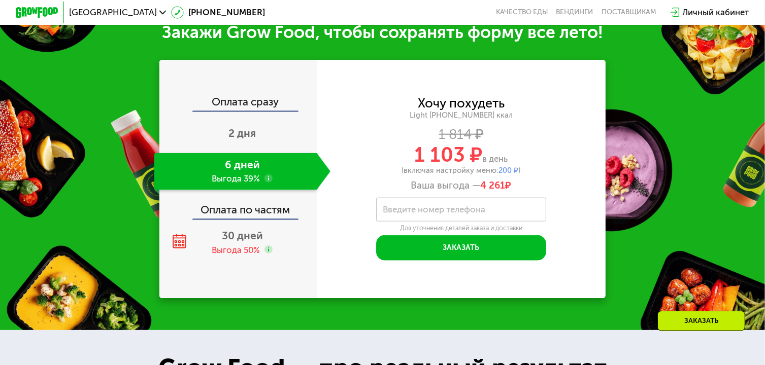
click at [477, 213] on label "Введите номер телефона" at bounding box center [434, 210] width 103 height 6
click at [477, 222] on input "Введите номер телефона" at bounding box center [461, 210] width 170 height 24
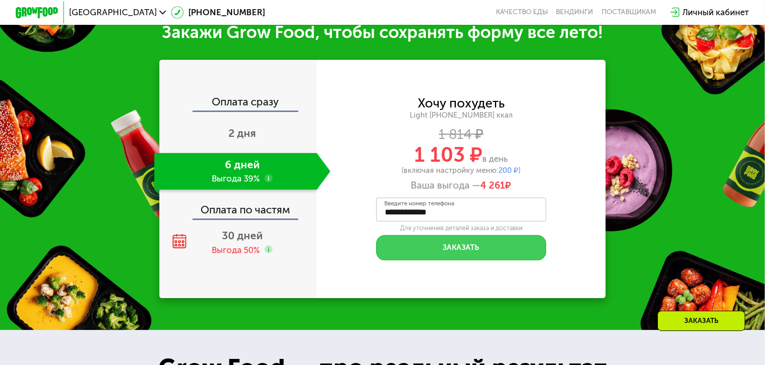
click at [477, 260] on button "Заказать" at bounding box center [461, 248] width 170 height 25
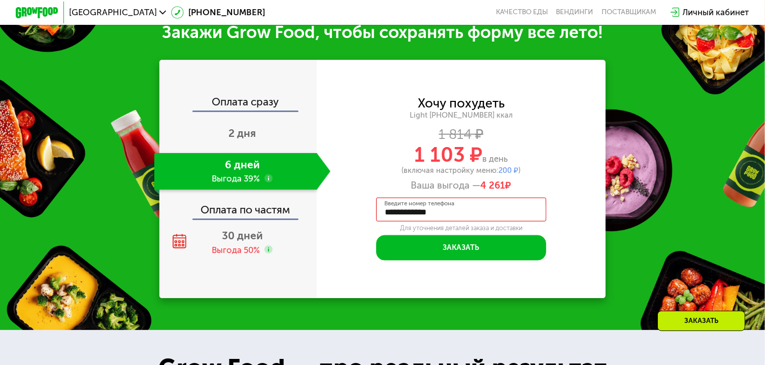
click at [459, 220] on input "**********" at bounding box center [461, 210] width 170 height 24
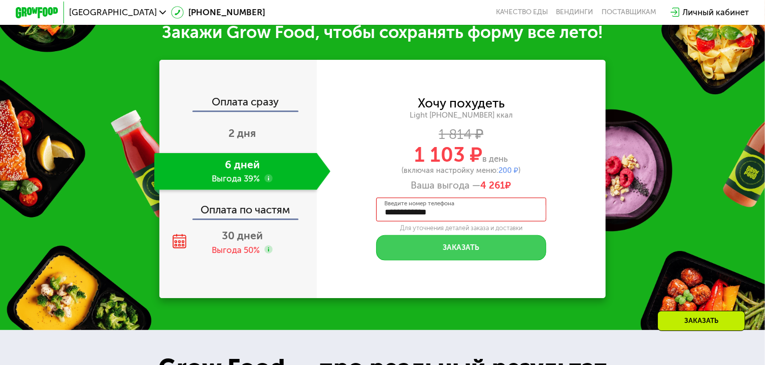
click at [466, 261] on button "Заказать" at bounding box center [461, 248] width 170 height 25
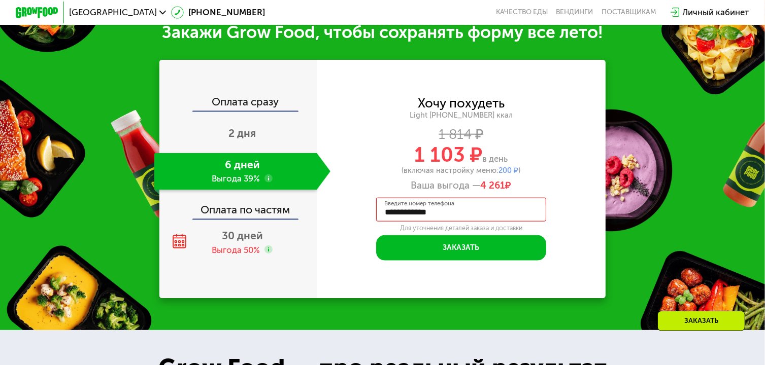
click at [511, 222] on input "**********" at bounding box center [461, 210] width 170 height 24
click at [540, 215] on icon at bounding box center [538, 212] width 5 height 5
click at [417, 207] on label "Введите номер телефона" at bounding box center [419, 204] width 70 height 6
click at [417, 215] on input "**********" at bounding box center [461, 210] width 170 height 24
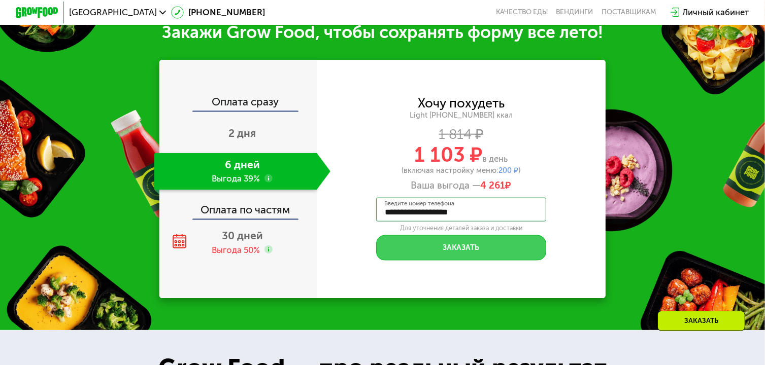
type input "**********"
click at [398, 261] on button "Заказать" at bounding box center [461, 248] width 170 height 25
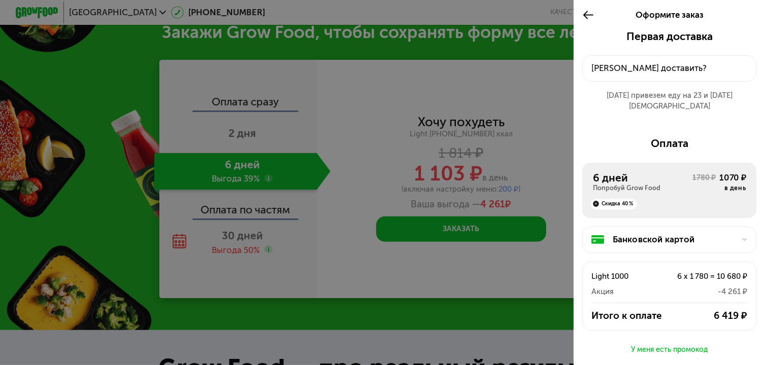
scroll to position [1, 0]
click at [339, 77] on div at bounding box center [382, 182] width 765 height 365
click at [587, 14] on use at bounding box center [588, 14] width 10 height 8
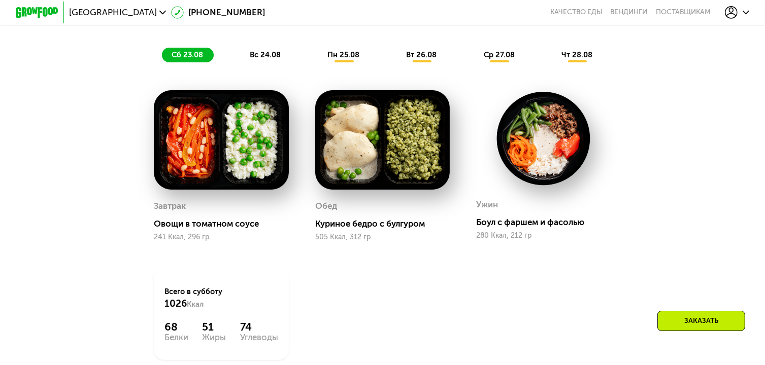
scroll to position [644, 0]
click at [264, 59] on span "вс 24.08" at bounding box center [265, 54] width 31 height 9
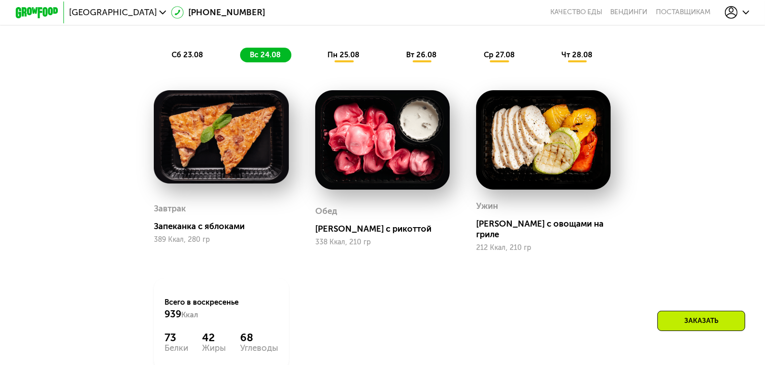
click at [349, 59] on span "пн 25.08" at bounding box center [343, 54] width 32 height 9
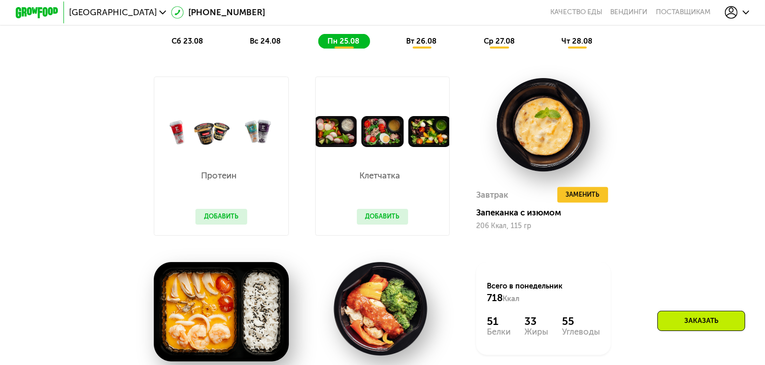
scroll to position [656, 0]
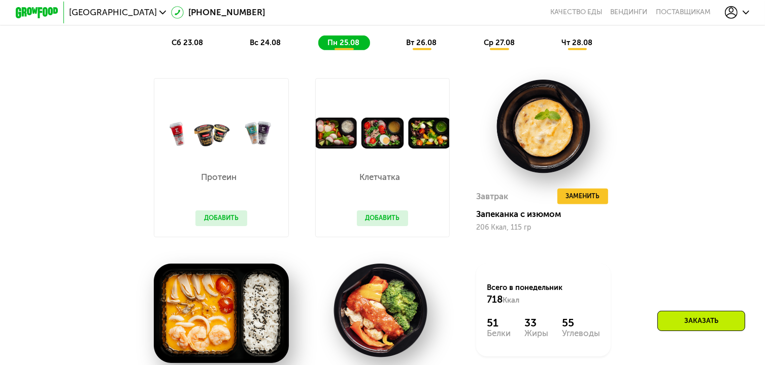
click at [423, 47] on span "вт 26.08" at bounding box center [422, 42] width 30 height 9
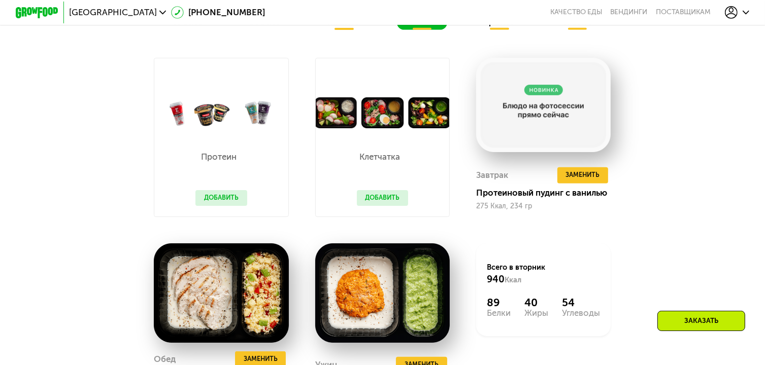
scroll to position [682, 0]
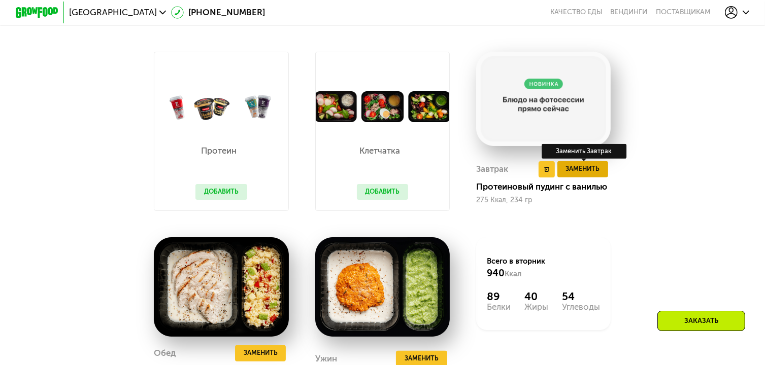
click at [581, 175] on span "Заменить" at bounding box center [583, 169] width 34 height 11
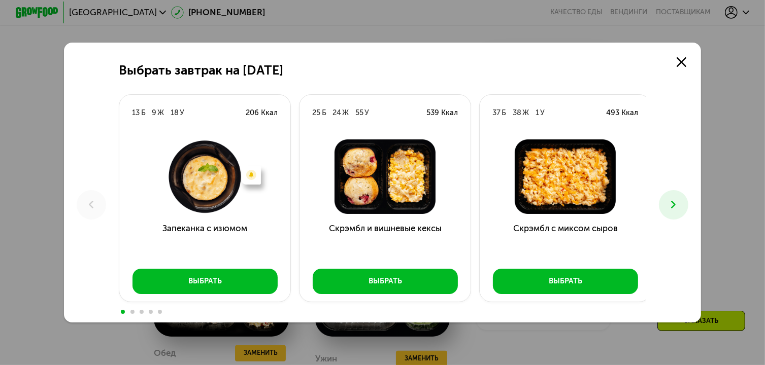
click at [678, 209] on icon at bounding box center [673, 204] width 13 height 13
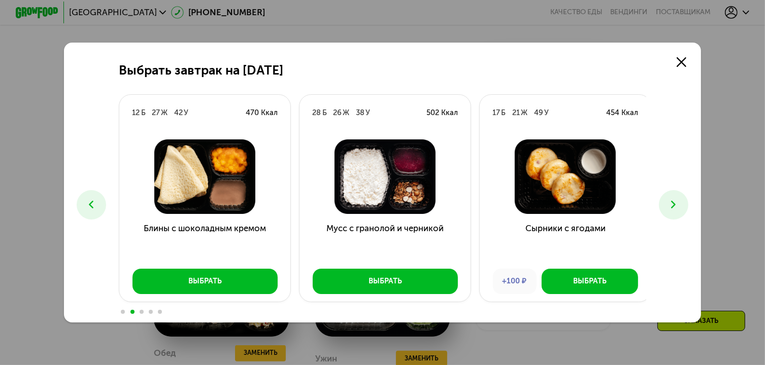
click at [678, 209] on icon at bounding box center [673, 204] width 13 height 13
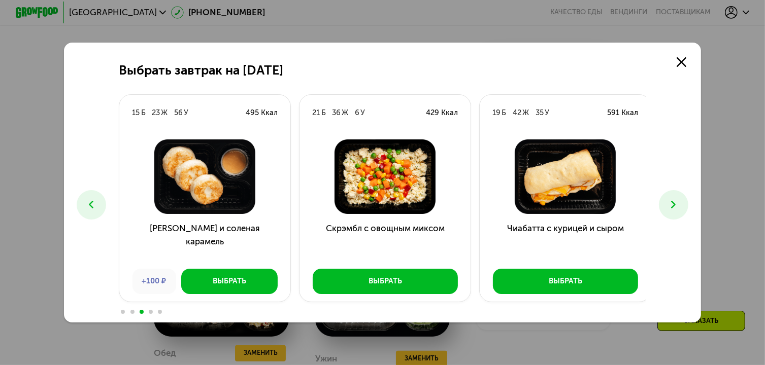
click at [673, 210] on icon at bounding box center [673, 204] width 13 height 13
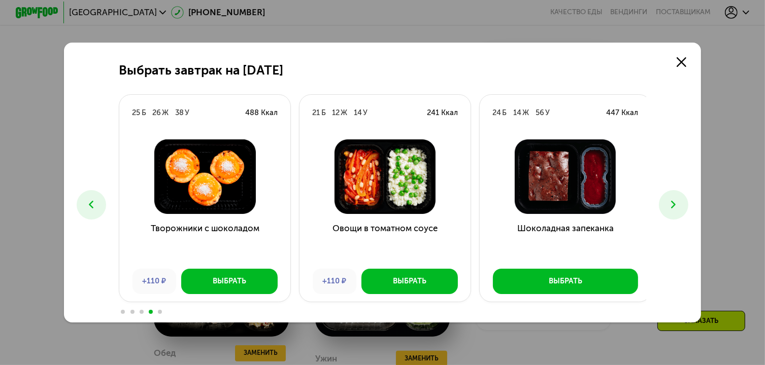
click at [677, 211] on icon at bounding box center [673, 204] width 13 height 13
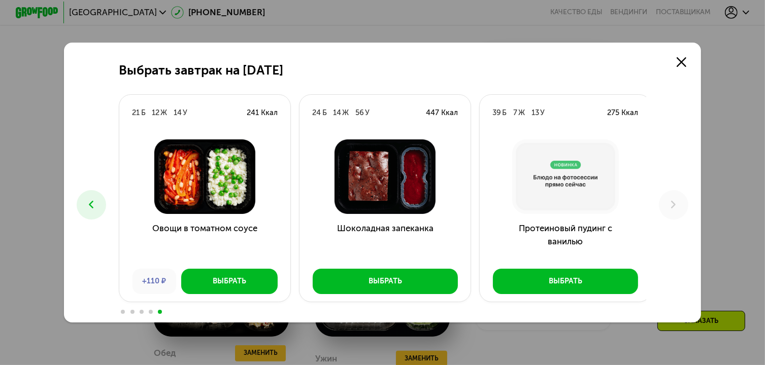
click at [98, 210] on button at bounding box center [92, 205] width 30 height 30
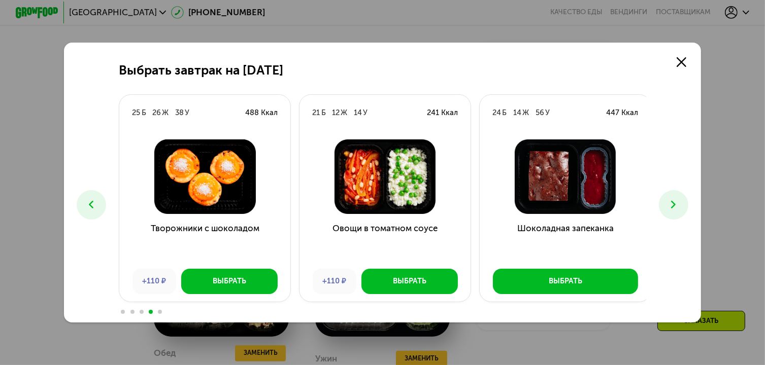
click at [91, 212] on button at bounding box center [92, 205] width 30 height 30
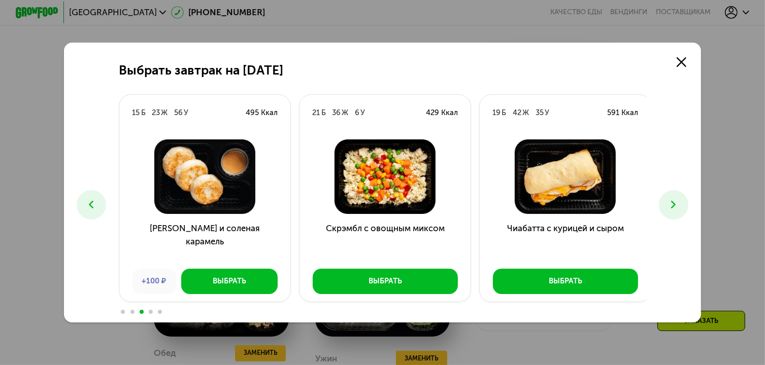
click at [93, 200] on icon at bounding box center [91, 204] width 13 height 13
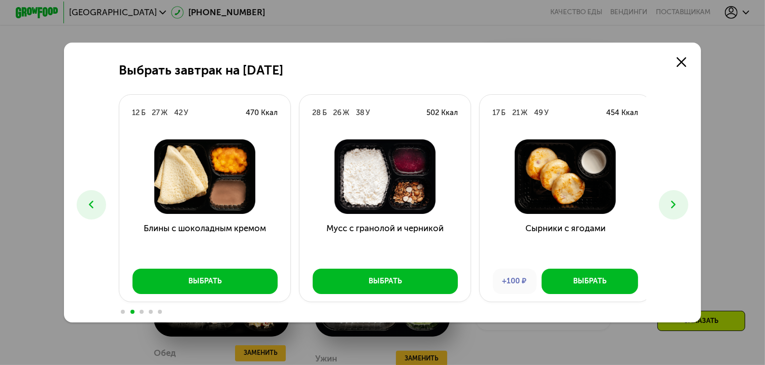
click at [96, 201] on button at bounding box center [92, 205] width 30 height 30
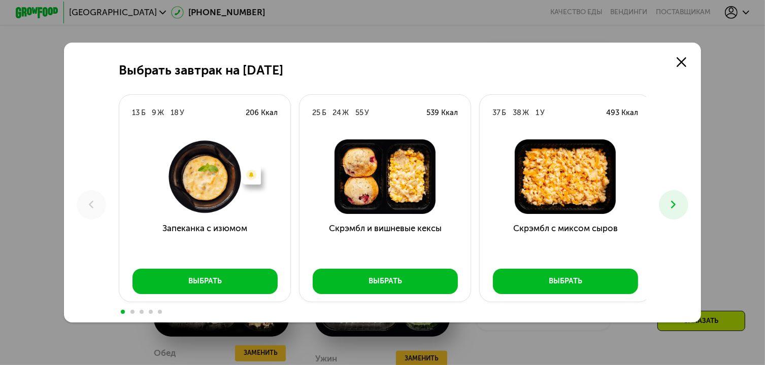
click at [688, 205] on button at bounding box center [674, 205] width 30 height 30
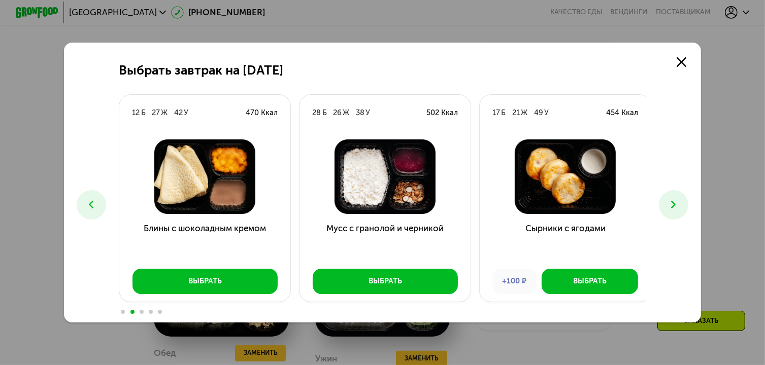
click at [686, 207] on button at bounding box center [674, 205] width 30 height 30
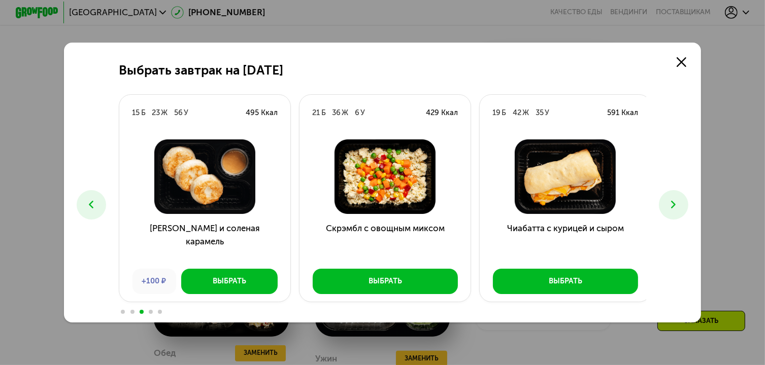
click at [676, 204] on icon at bounding box center [673, 204] width 13 height 13
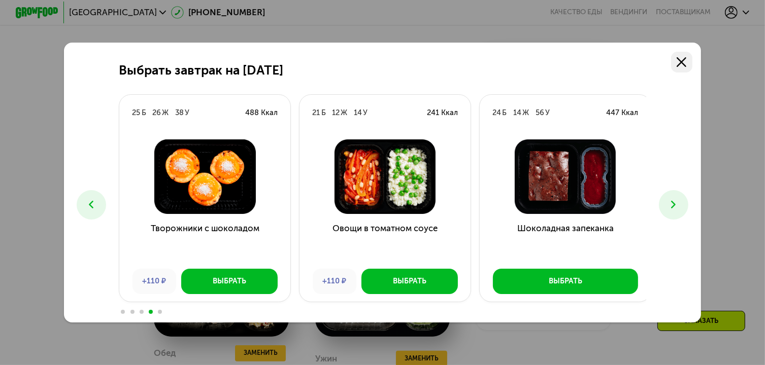
click at [685, 62] on use at bounding box center [682, 62] width 10 height 10
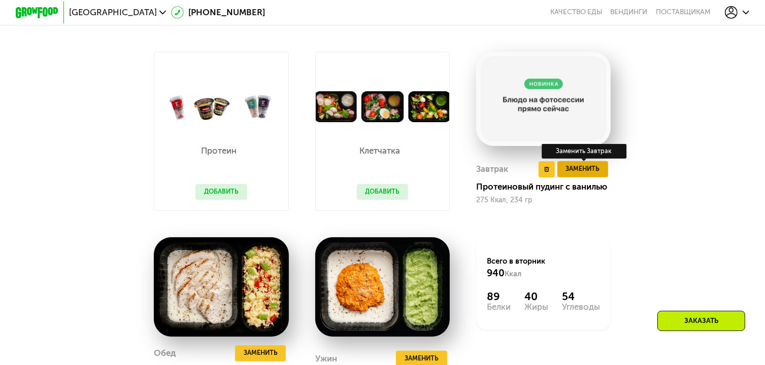
click at [579, 175] on span "Заменить" at bounding box center [583, 169] width 34 height 11
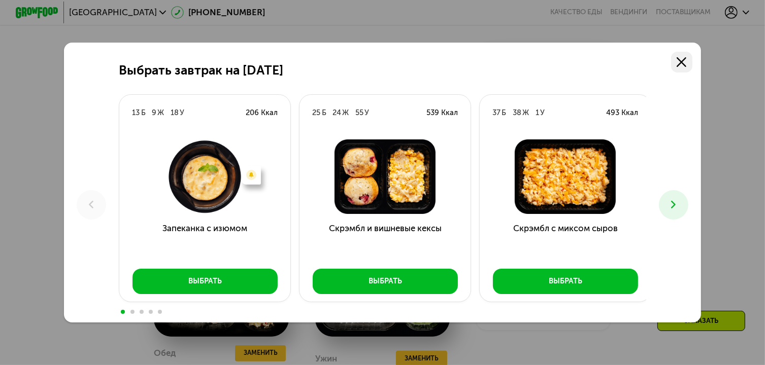
click at [686, 60] on icon at bounding box center [682, 62] width 10 height 10
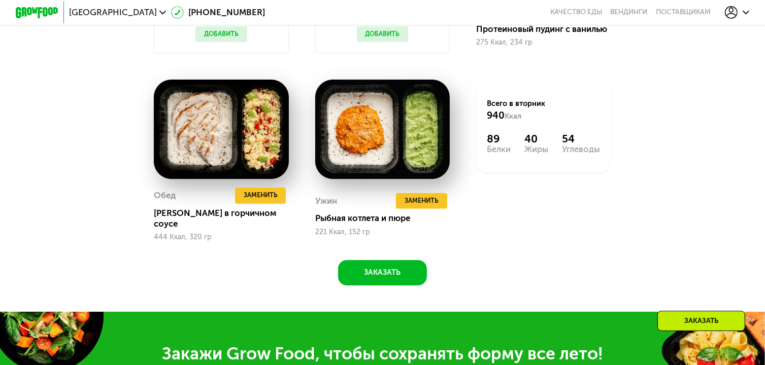
scroll to position [840, 0]
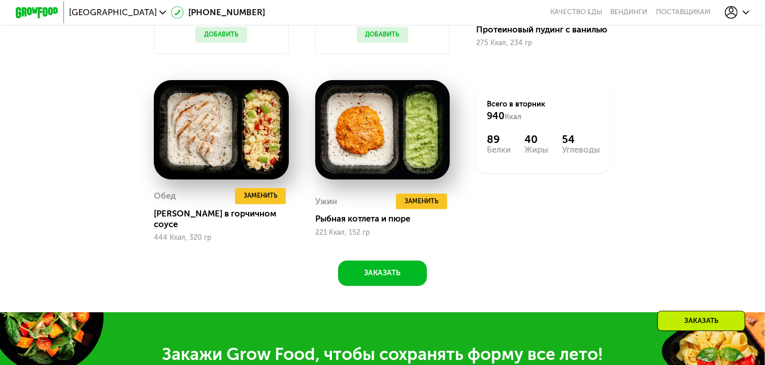
click at [709, 154] on div "Похудение и поддержание формы Доставка: 22 авг, пт Настроить меню Настроено 2 п…" at bounding box center [382, 14] width 654 height 545
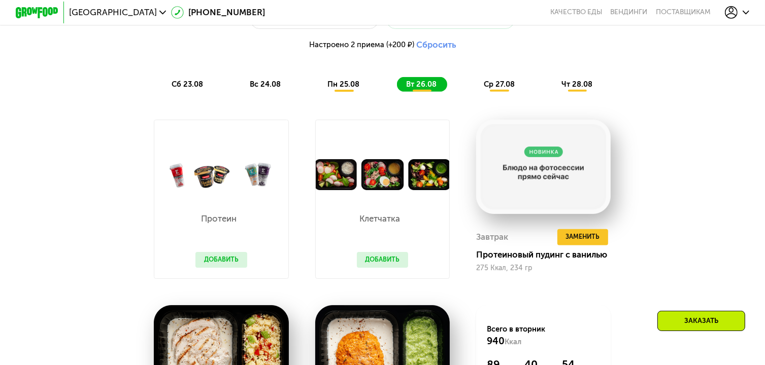
scroll to position [612, 0]
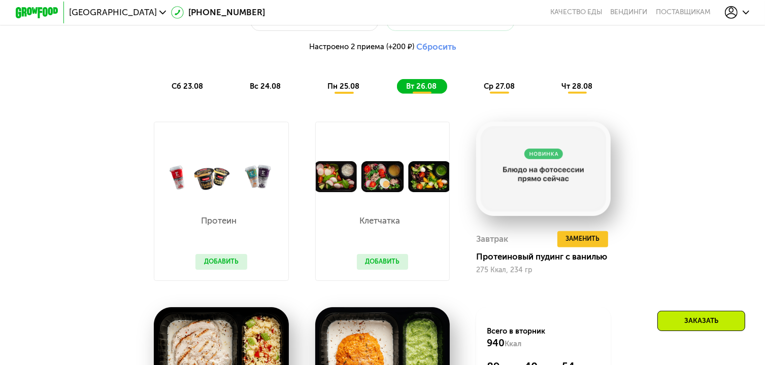
click at [552, 94] on div "ср 27.08" at bounding box center [577, 86] width 51 height 15
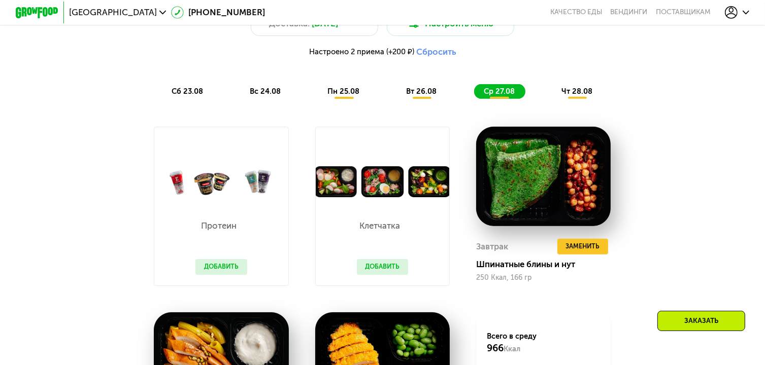
scroll to position [607, 0]
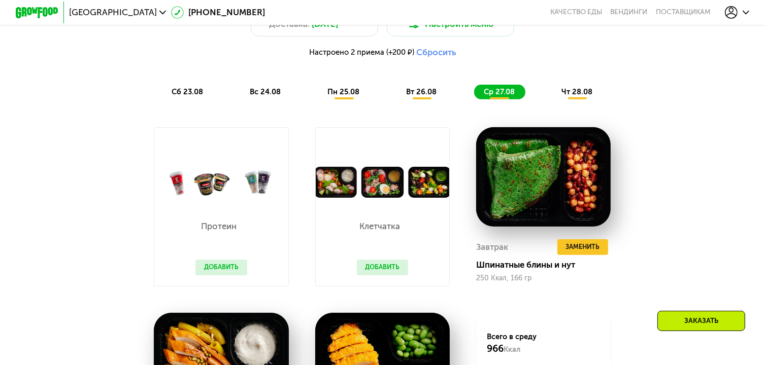
click at [580, 99] on div "чт 28.08" at bounding box center [577, 92] width 51 height 15
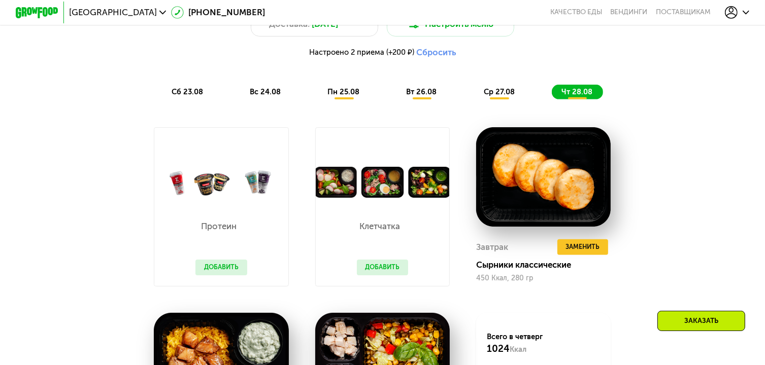
click at [581, 99] on div "чт 28.08" at bounding box center [577, 92] width 51 height 15
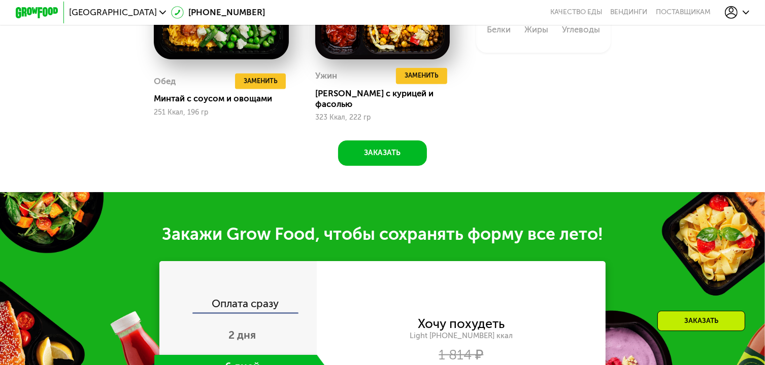
scroll to position [958, 0]
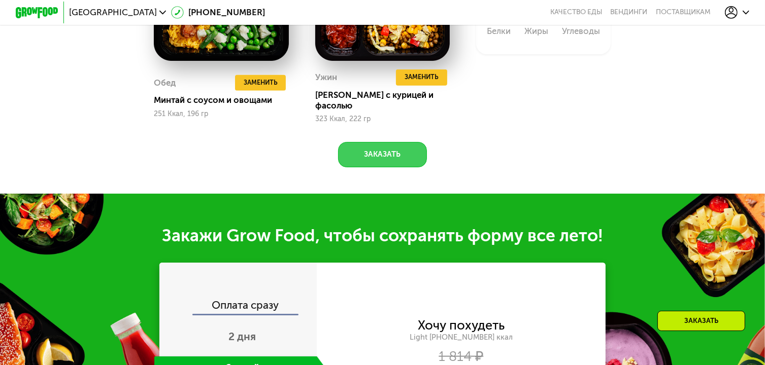
click at [399, 155] on button "Заказать" at bounding box center [382, 154] width 88 height 25
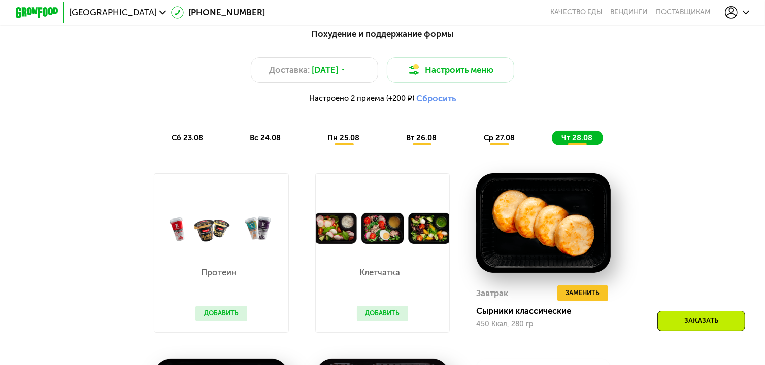
scroll to position [562, 0]
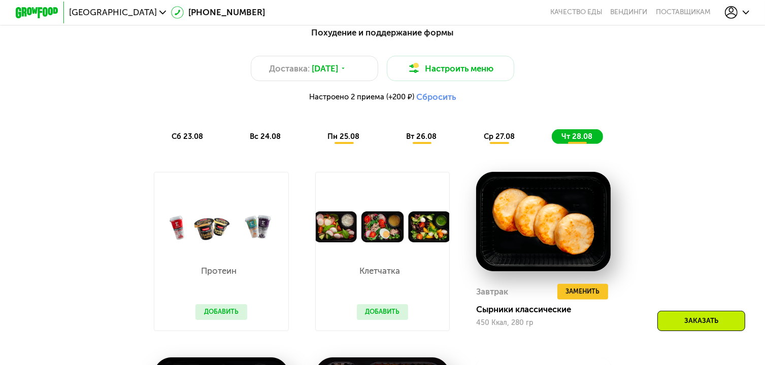
click at [552, 144] on div "ср 27.08" at bounding box center [577, 136] width 51 height 15
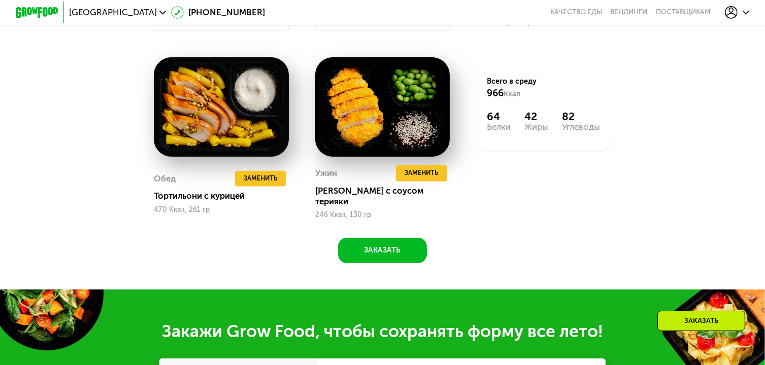
scroll to position [863, 0]
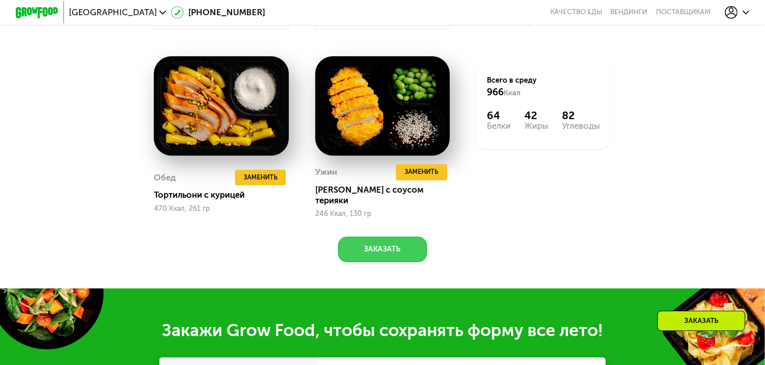
click at [396, 250] on button "Заказать" at bounding box center [382, 249] width 88 height 25
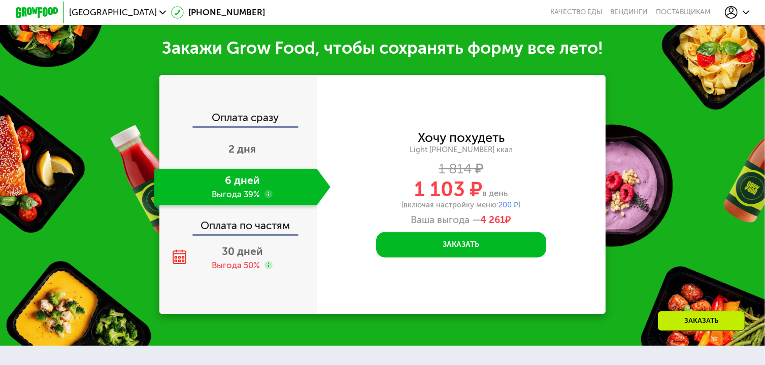
scroll to position [1152, 0]
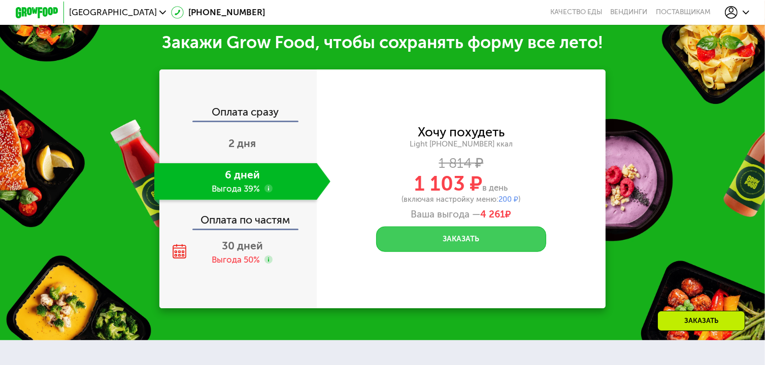
click at [473, 246] on button "Заказать" at bounding box center [461, 239] width 170 height 25
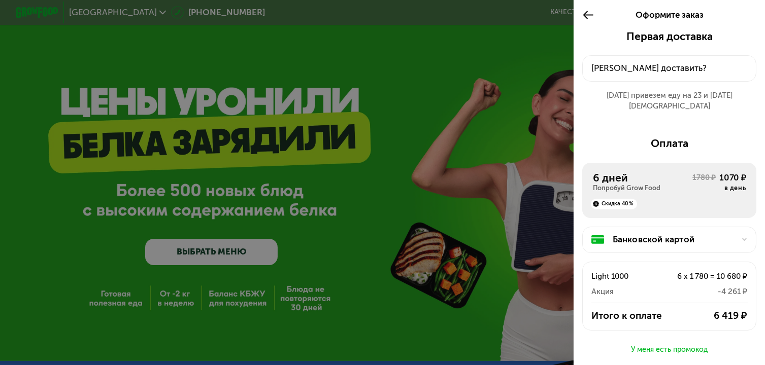
click at [587, 15] on use at bounding box center [588, 15] width 10 height 8
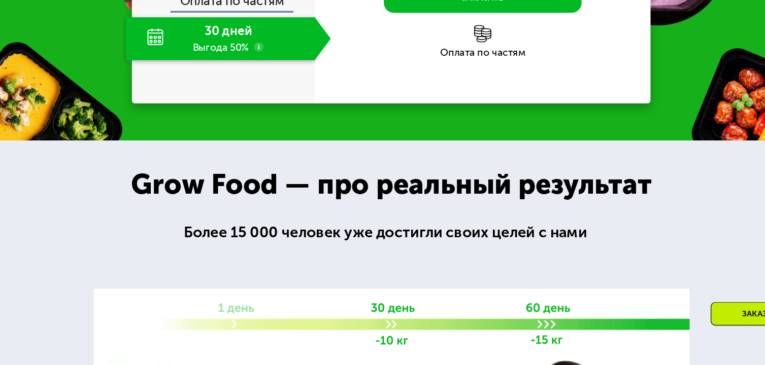
scroll to position [1125, 0]
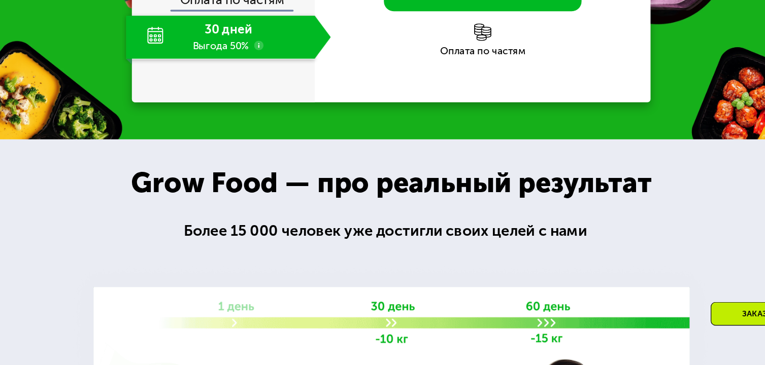
click at [191, 102] on div "30 дней Выгода 50%" at bounding box center [235, 82] width 162 height 37
click at [266, 95] on use at bounding box center [268, 90] width 9 height 9
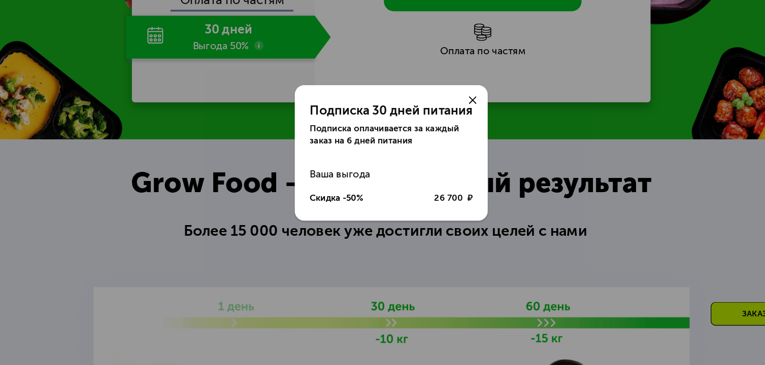
click at [357, 220] on div "Скидка -50%" at bounding box center [335, 221] width 46 height 11
click at [453, 135] on icon at bounding box center [452, 137] width 7 height 7
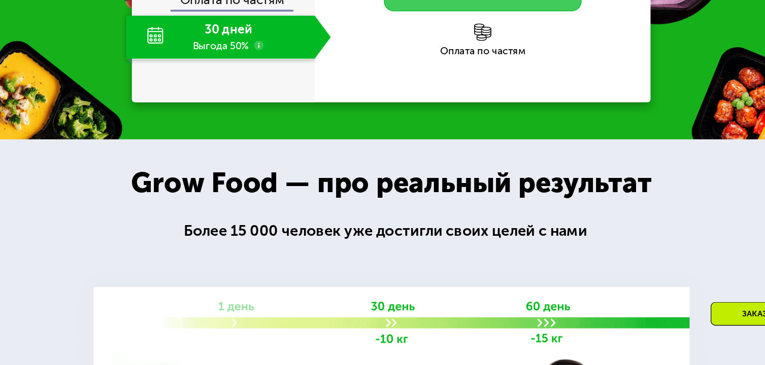
click at [482, 61] on button "Заказать" at bounding box center [461, 48] width 170 height 25
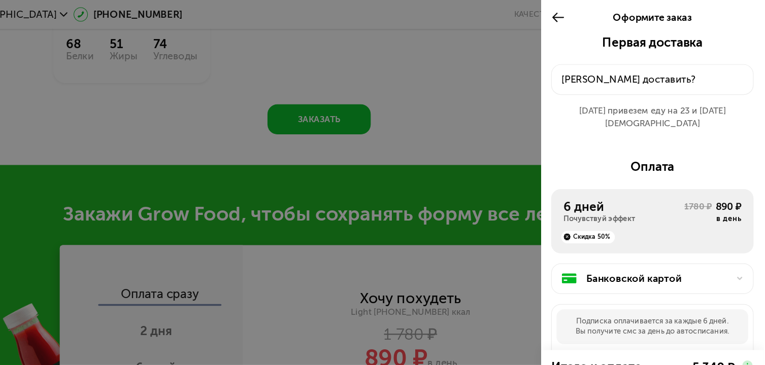
scroll to position [807, 0]
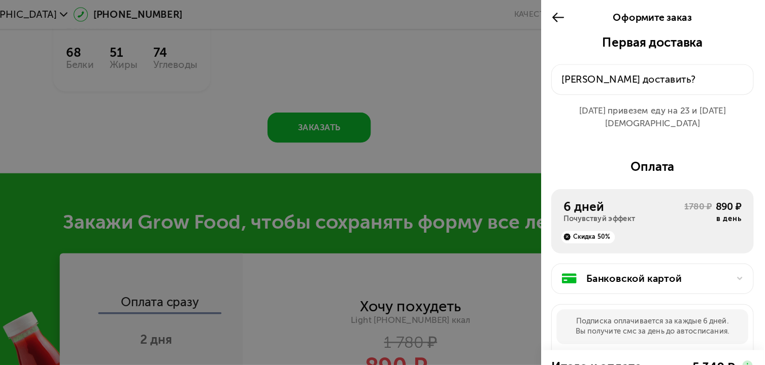
click at [582, 17] on icon at bounding box center [588, 15] width 12 height 13
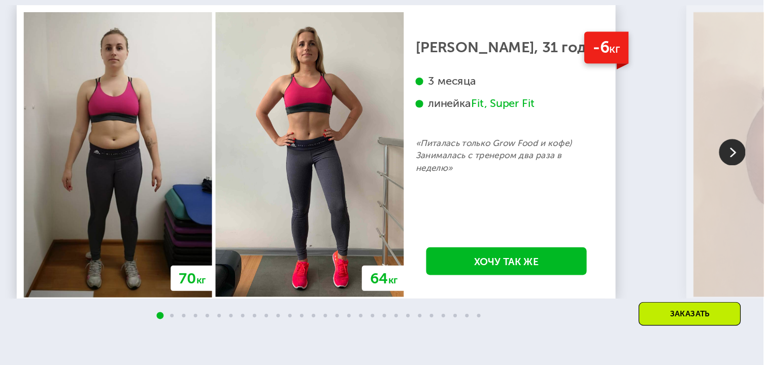
scroll to position [1791, 0]
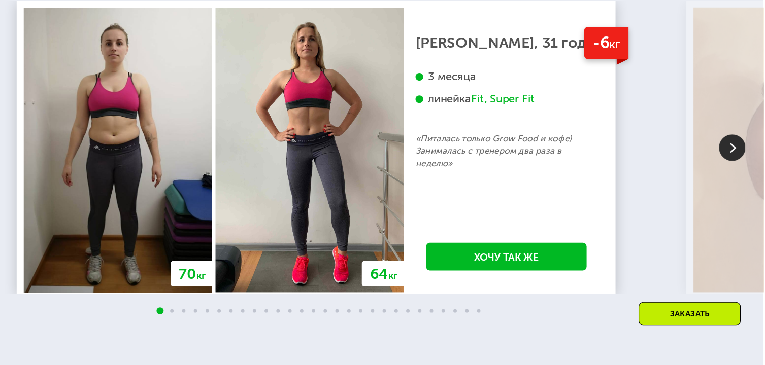
click at [736, 189] on img at bounding box center [737, 177] width 23 height 23
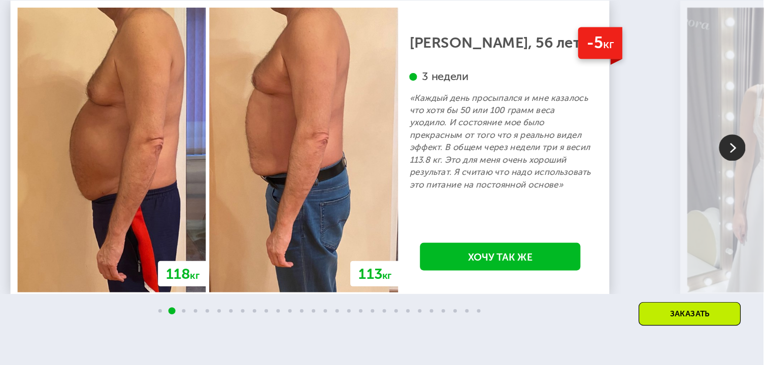
click at [736, 189] on img at bounding box center [737, 177] width 23 height 23
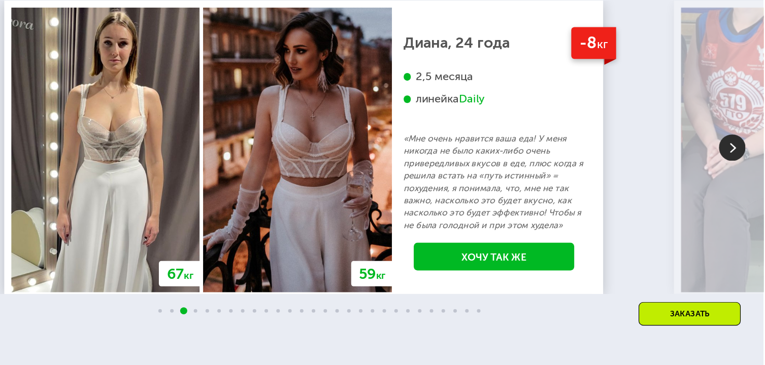
click at [736, 189] on img at bounding box center [737, 177] width 23 height 23
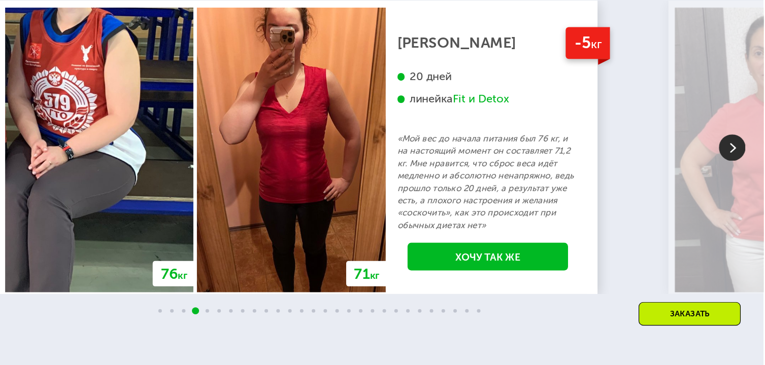
click at [733, 189] on img at bounding box center [737, 177] width 23 height 23
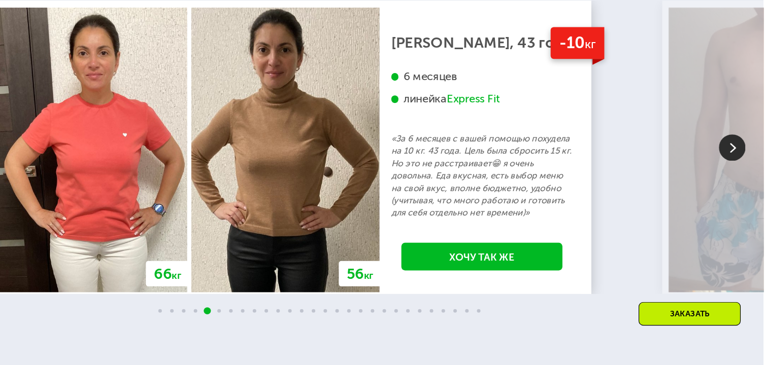
click at [733, 189] on img at bounding box center [737, 177] width 23 height 23
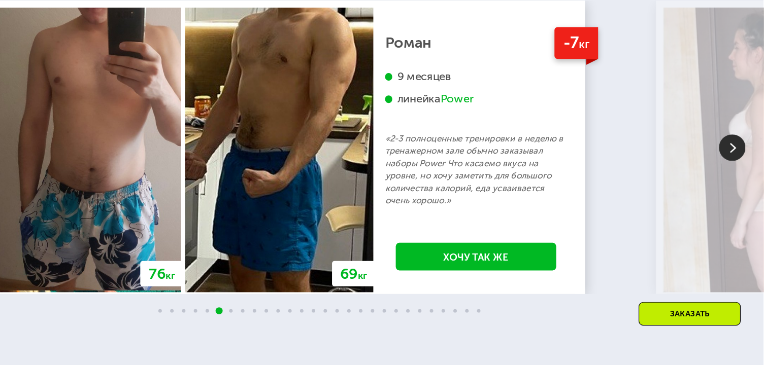
click at [733, 189] on img at bounding box center [737, 177] width 23 height 23
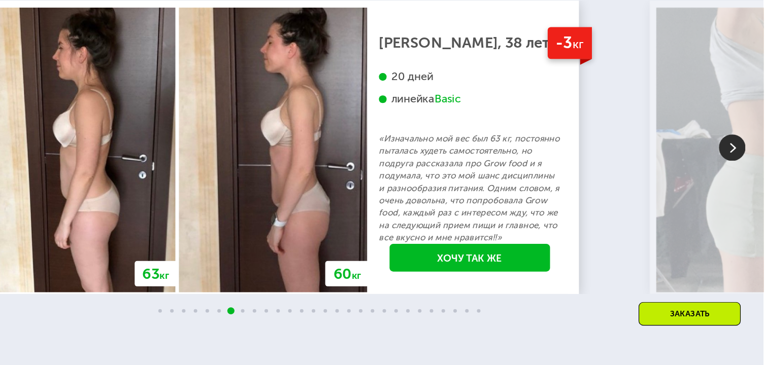
click at [733, 189] on img at bounding box center [737, 177] width 23 height 23
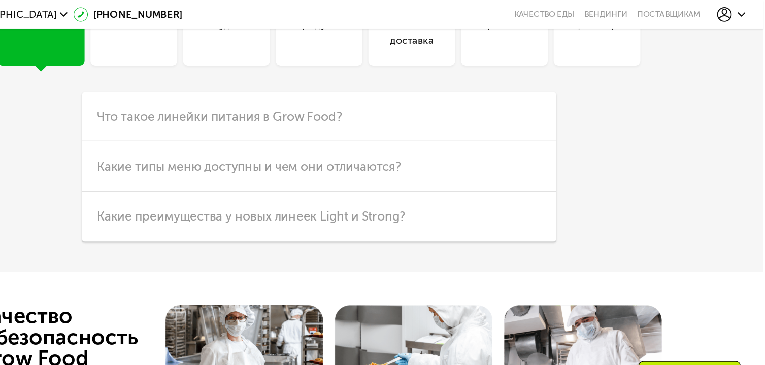
scroll to position [2642, 0]
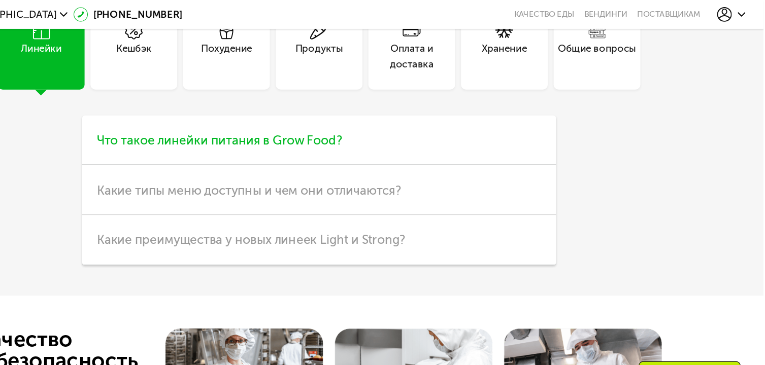
click at [333, 127] on span "Что такое линейки питания в Grow Food?" at bounding box center [296, 120] width 211 height 13
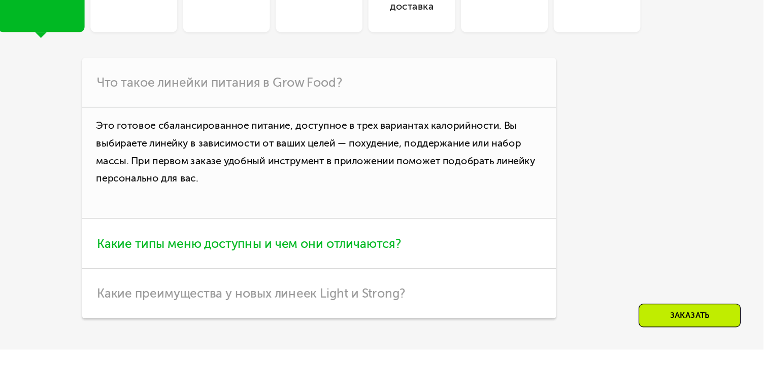
click at [450, 281] on h3 "Какие типы меню доступны и чем они отличаются?" at bounding box center [383, 259] width 408 height 43
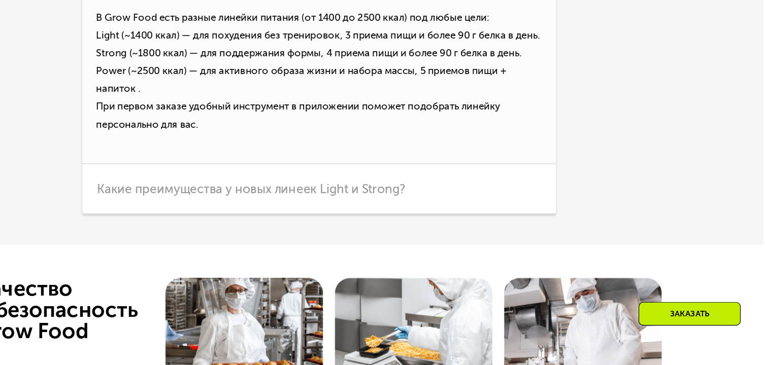
scroll to position [2786, 0]
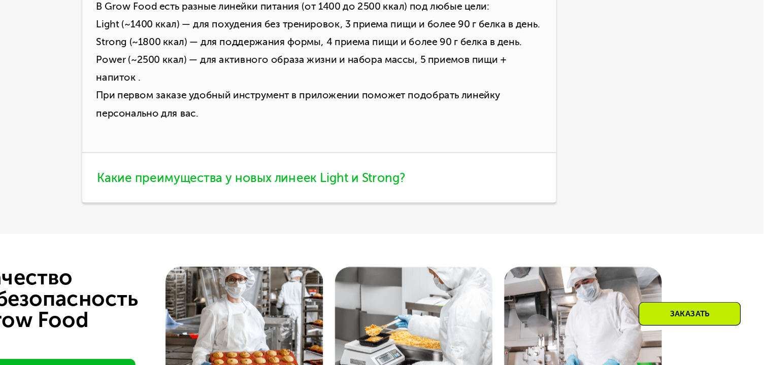
click at [511, 222] on h3 "Какие преимущества у новых линеек Light и Strong?" at bounding box center [383, 204] width 408 height 43
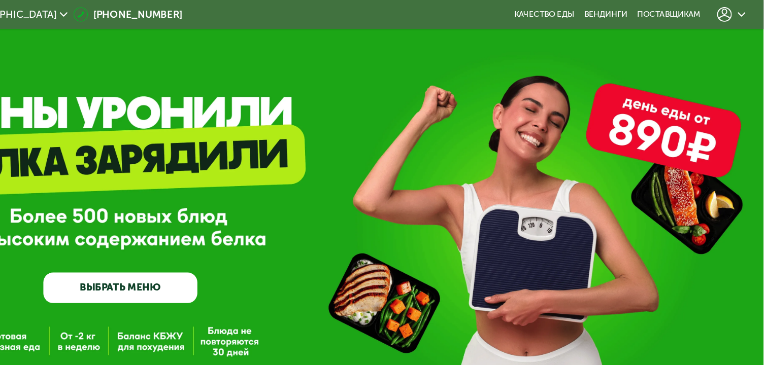
scroll to position [0, 0]
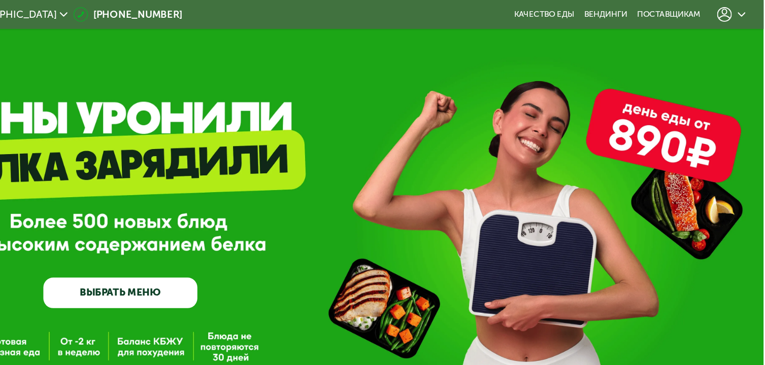
click at [236, 254] on link "ВЫБРАТЬ МЕНЮ" at bounding box center [211, 252] width 132 height 26
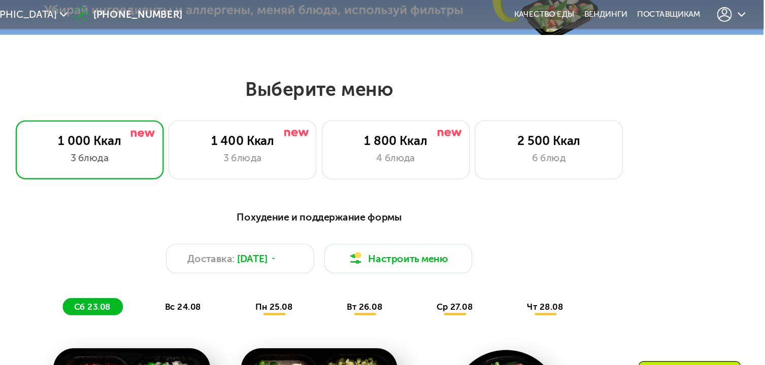
scroll to position [453, 0]
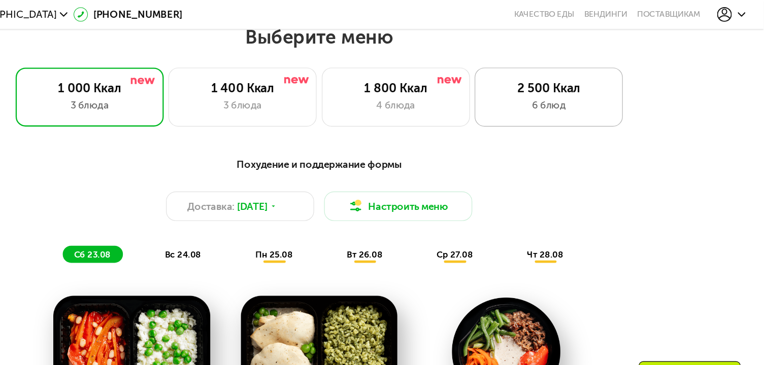
click at [581, 82] on div "2 500 Ккал" at bounding box center [579, 76] width 105 height 13
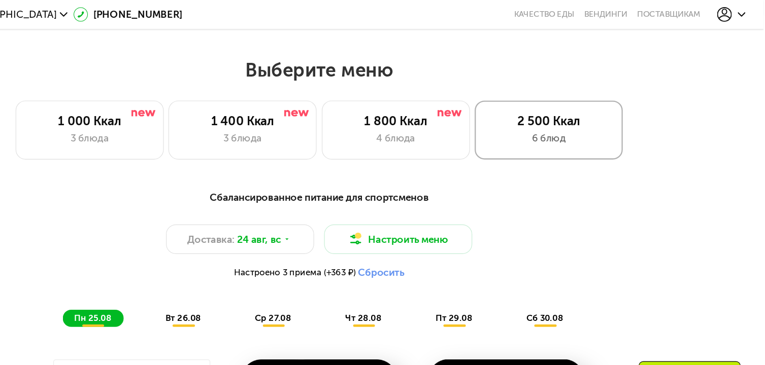
scroll to position [422, 0]
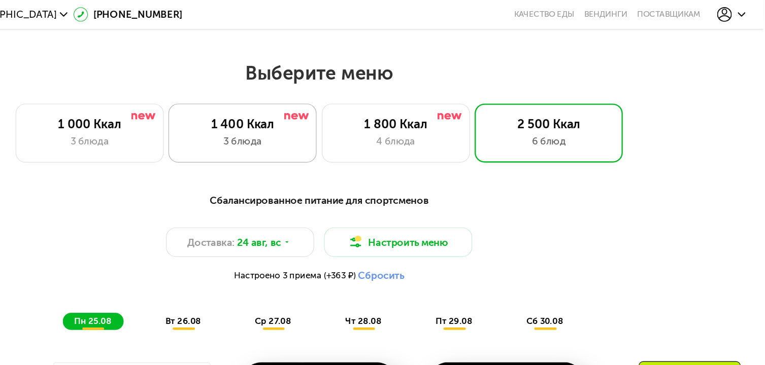
click at [350, 128] on div "3 блюда" at bounding box center [316, 121] width 105 height 13
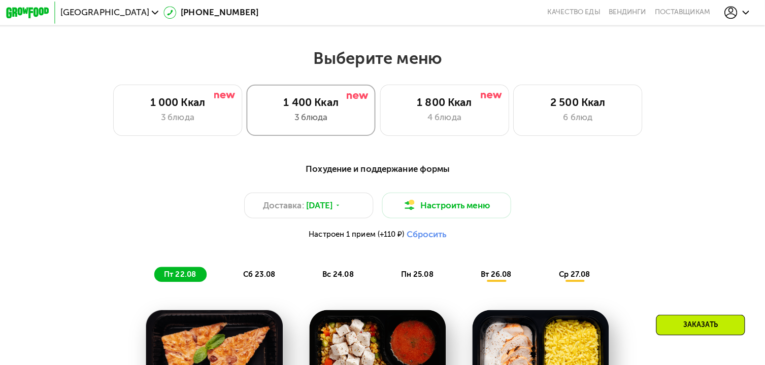
scroll to position [425, 0]
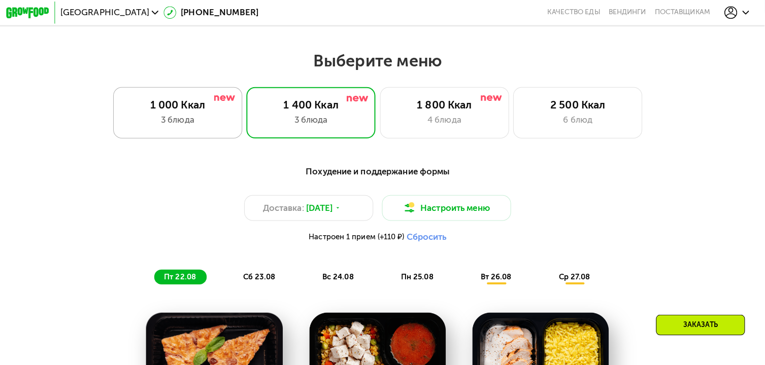
click at [253, 131] on div "1 000 Ккал 3 блюда" at bounding box center [316, 111] width 127 height 51
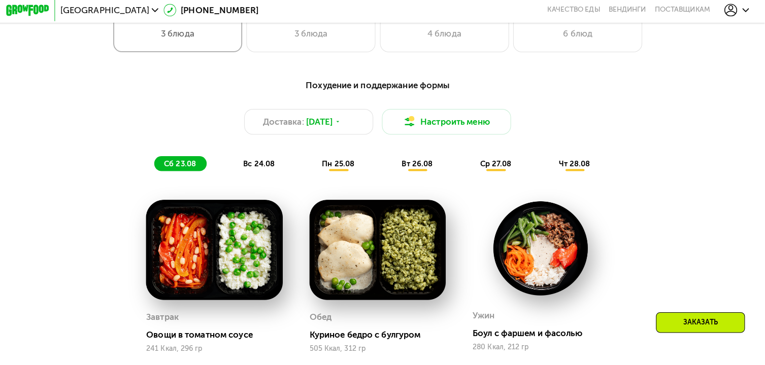
scroll to position [508, 0]
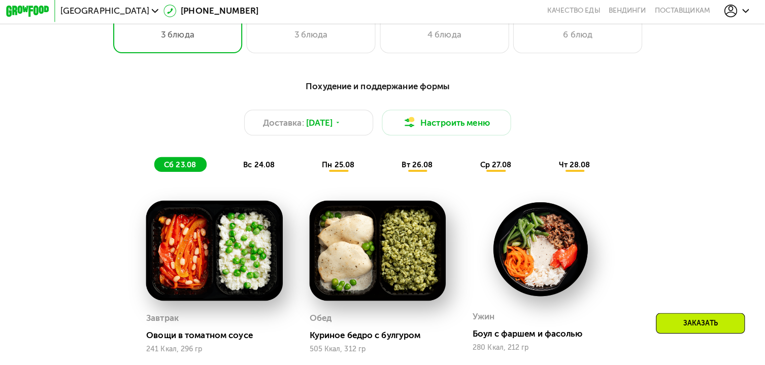
click at [272, 169] on span "вс 24.08" at bounding box center [265, 164] width 31 height 9
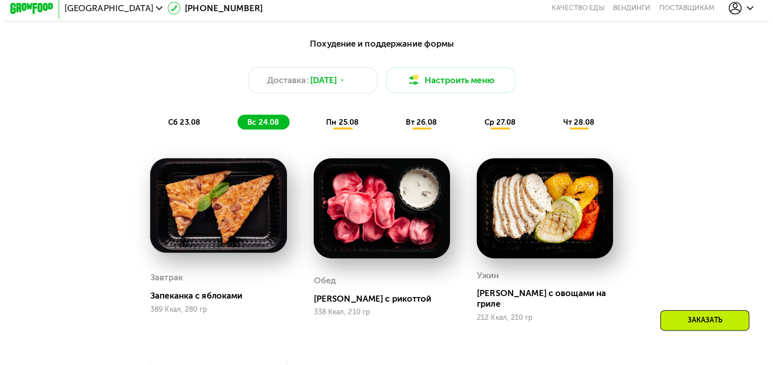
scroll to position [581, 0]
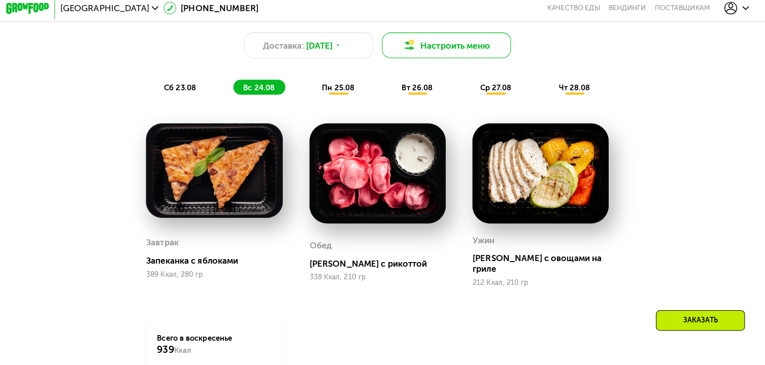
click at [497, 57] on button "Настроить меню" at bounding box center [450, 49] width 127 height 25
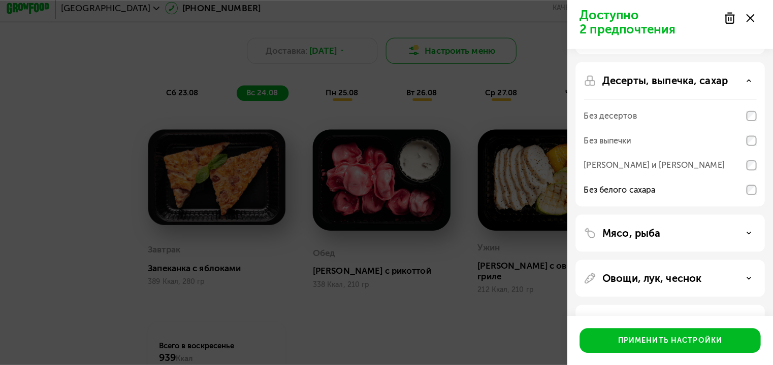
scroll to position [75, 0]
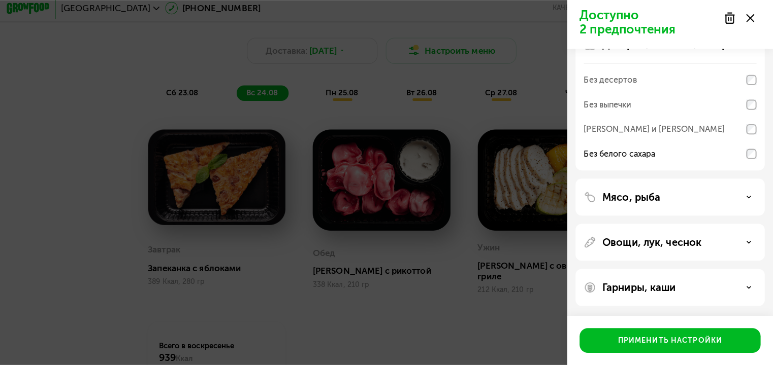
click at [751, 197] on icon at bounding box center [748, 199] width 5 height 5
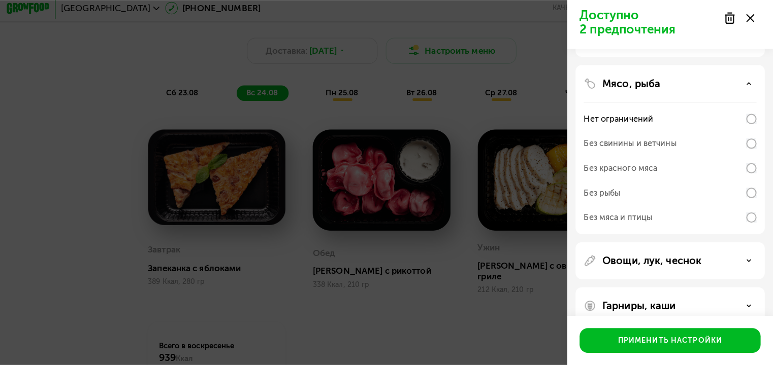
scroll to position [206, 0]
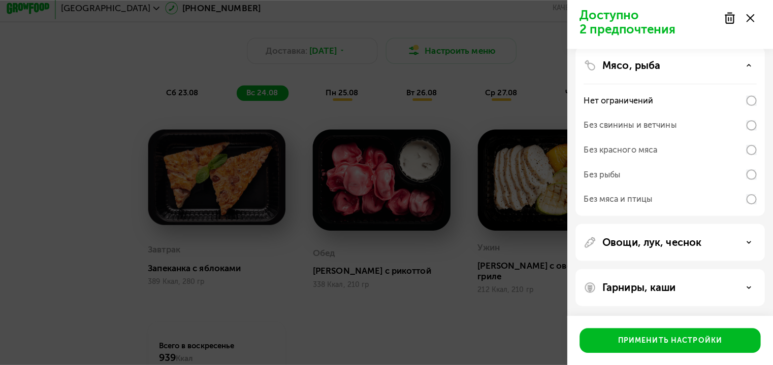
click at [729, 247] on div "Овощи, лук, чеснок" at bounding box center [671, 244] width 171 height 12
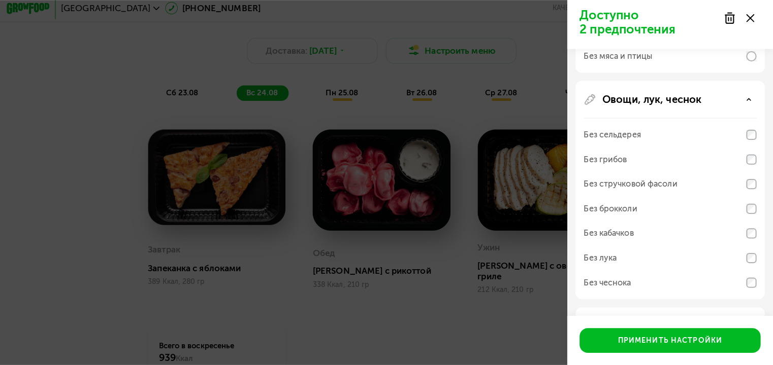
scroll to position [385, 0]
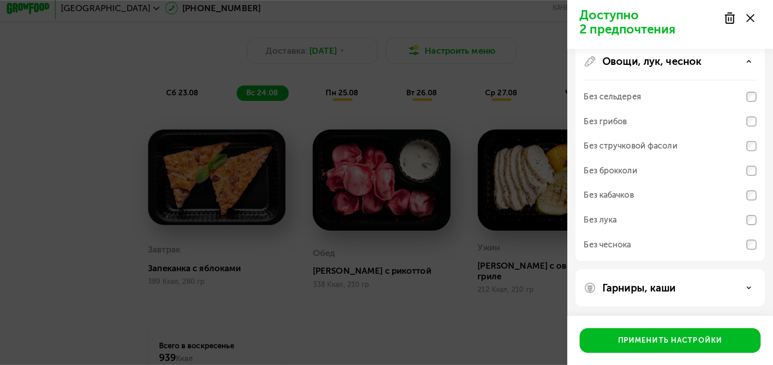
click at [749, 288] on use at bounding box center [749, 289] width 4 height 2
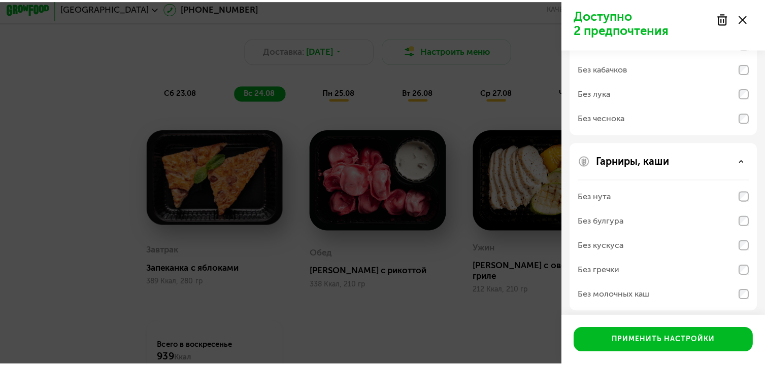
scroll to position [515, 0]
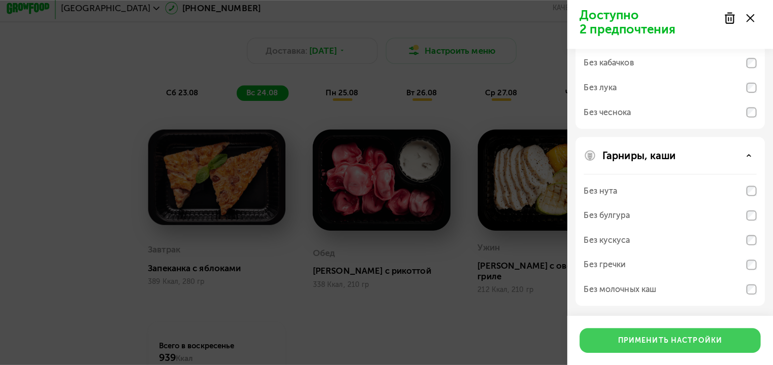
click at [703, 340] on div "Применить настройки" at bounding box center [671, 341] width 103 height 10
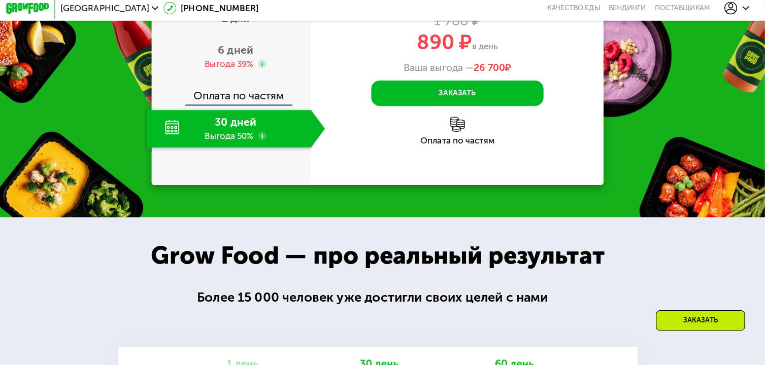
scroll to position [866, 0]
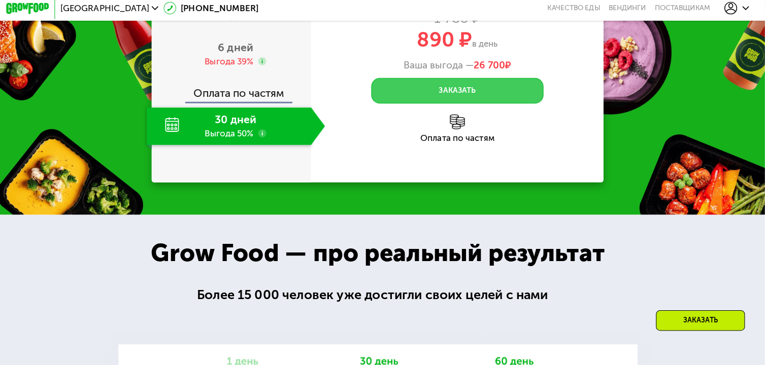
click at [498, 99] on button "Заказать" at bounding box center [461, 93] width 170 height 25
